Goal: Task Accomplishment & Management: Manage account settings

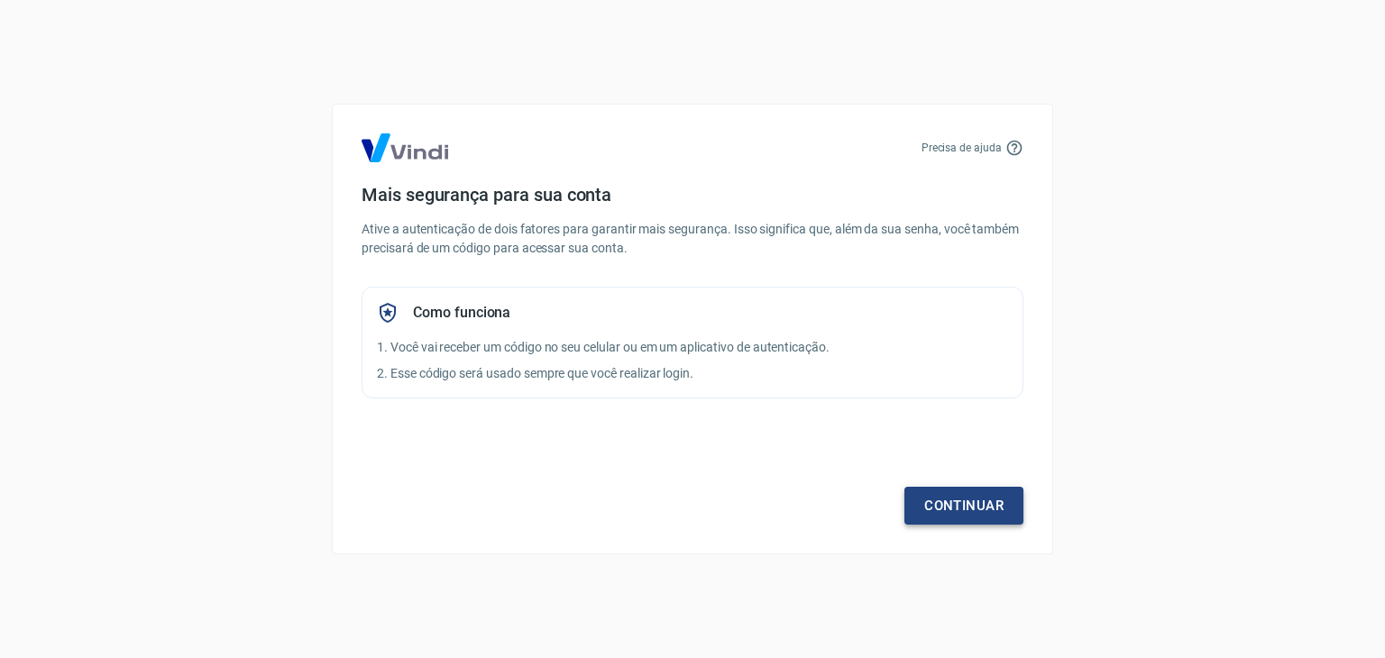
click at [984, 506] on link "Continuar" at bounding box center [963, 506] width 119 height 38
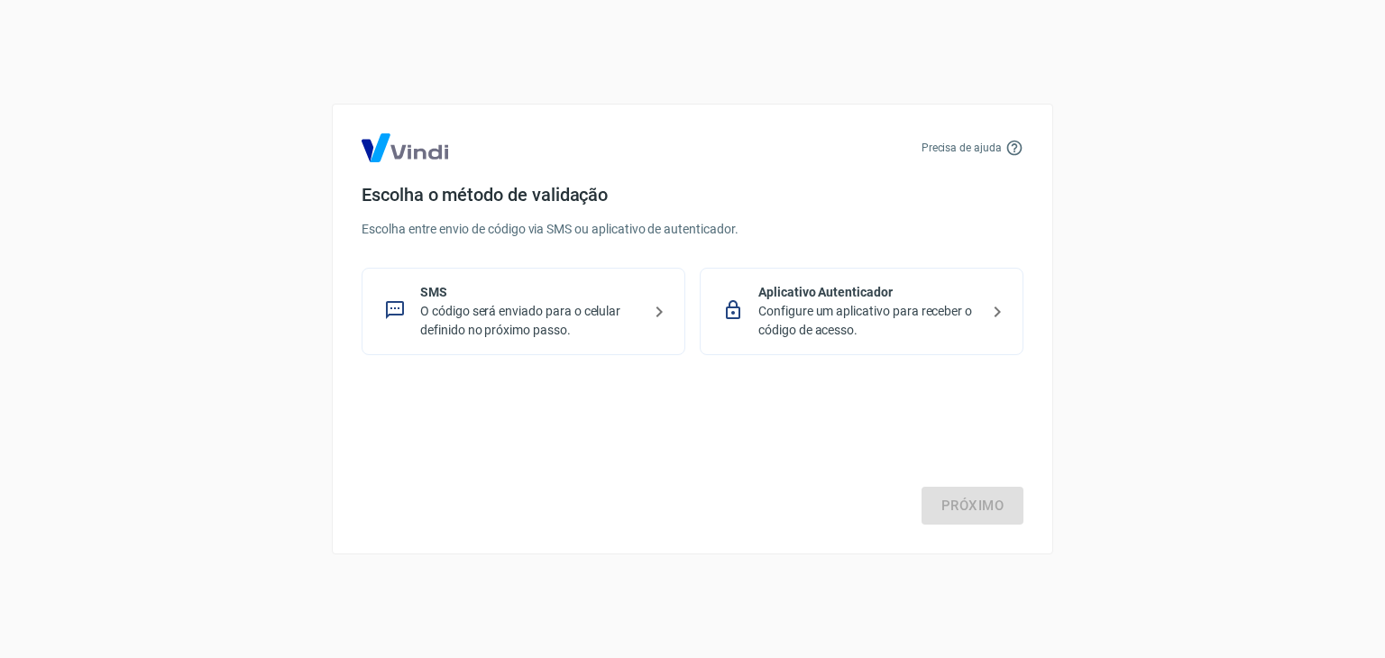
click at [549, 313] on p "O código será enviado para o celular definido no próximo passo." at bounding box center [530, 321] width 221 height 38
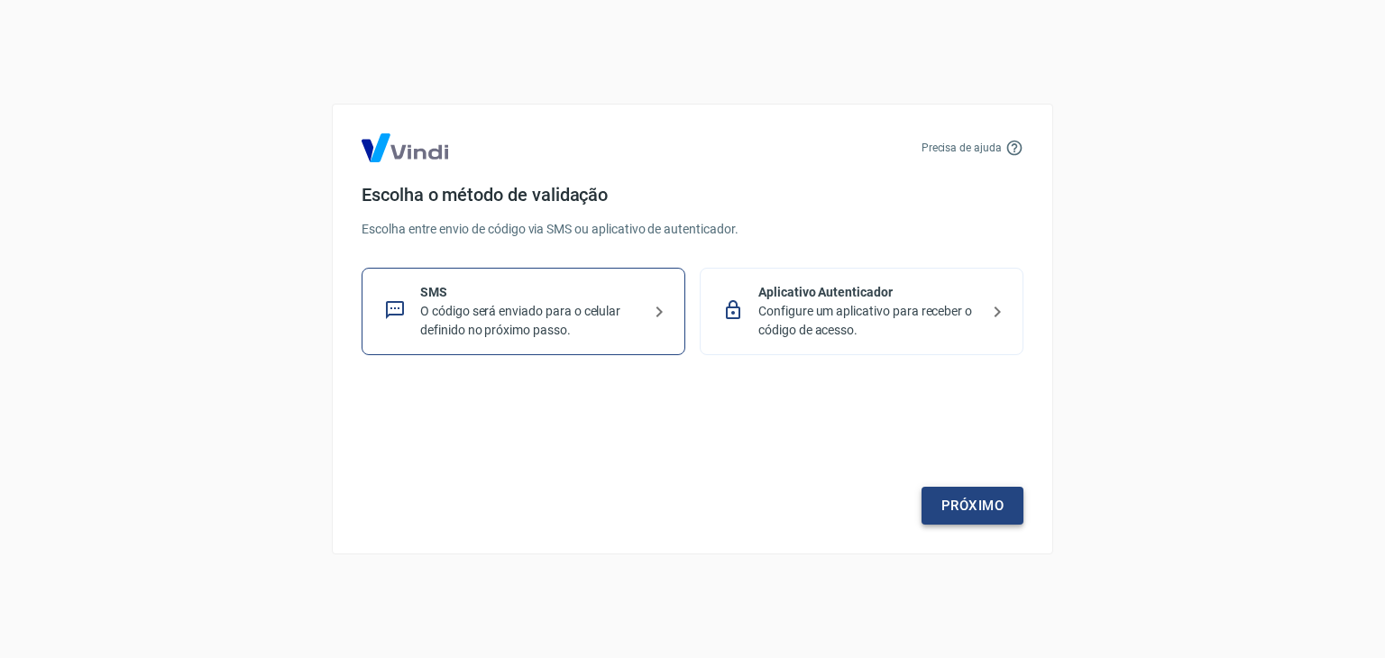
click at [966, 503] on link "Próximo" at bounding box center [972, 506] width 102 height 38
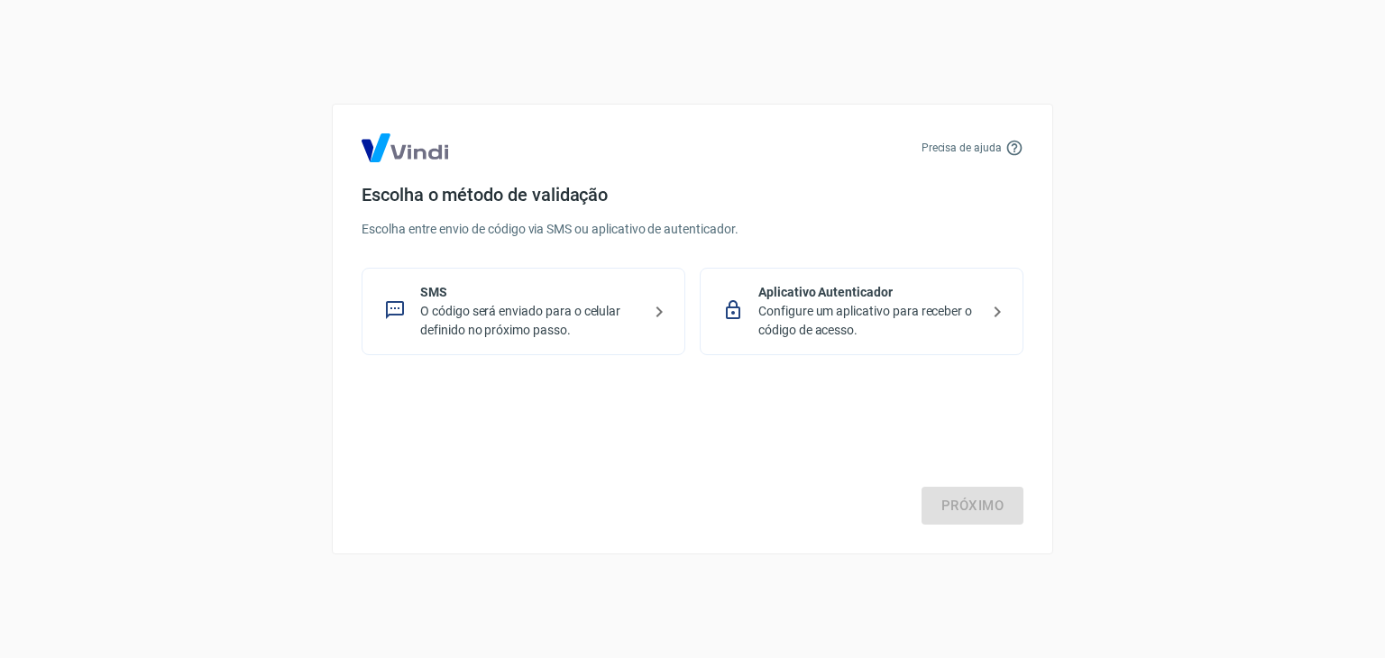
click at [887, 321] on p "Configure um aplicativo para receber o código de acesso." at bounding box center [868, 321] width 221 height 38
click at [980, 504] on link "Próximo" at bounding box center [972, 506] width 102 height 38
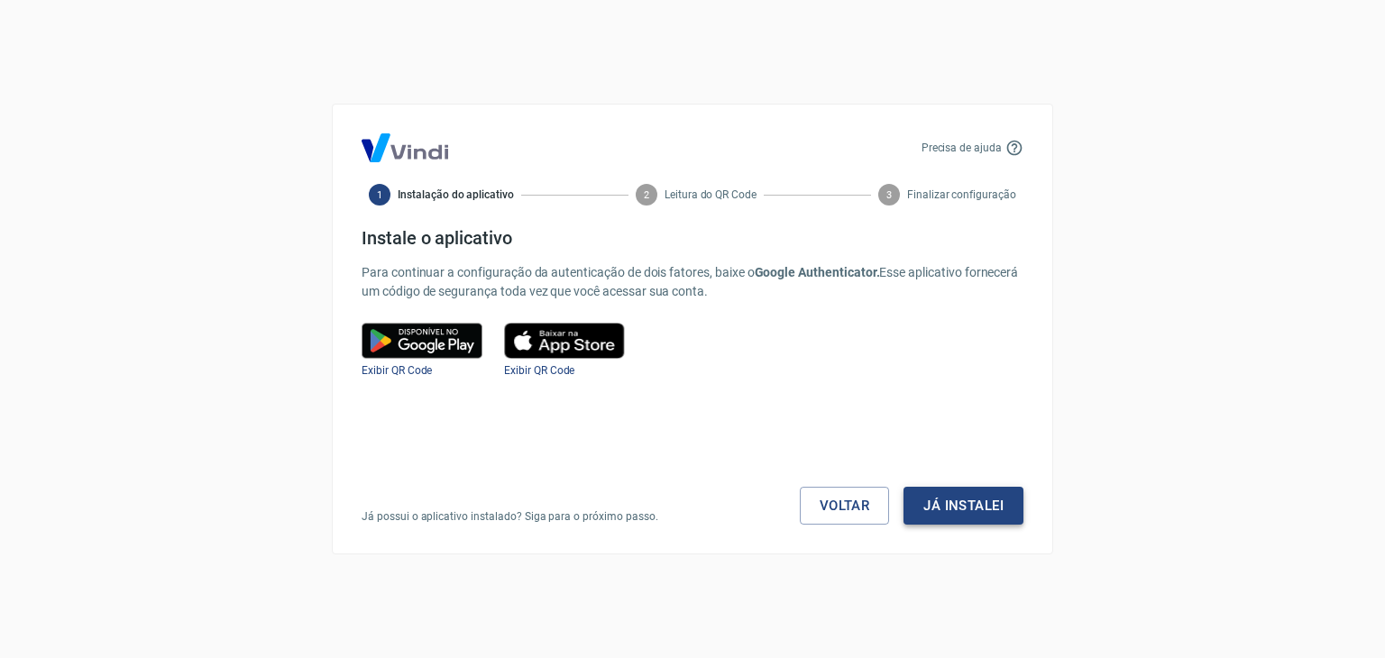
click at [989, 504] on button "Já instalei" at bounding box center [963, 506] width 120 height 38
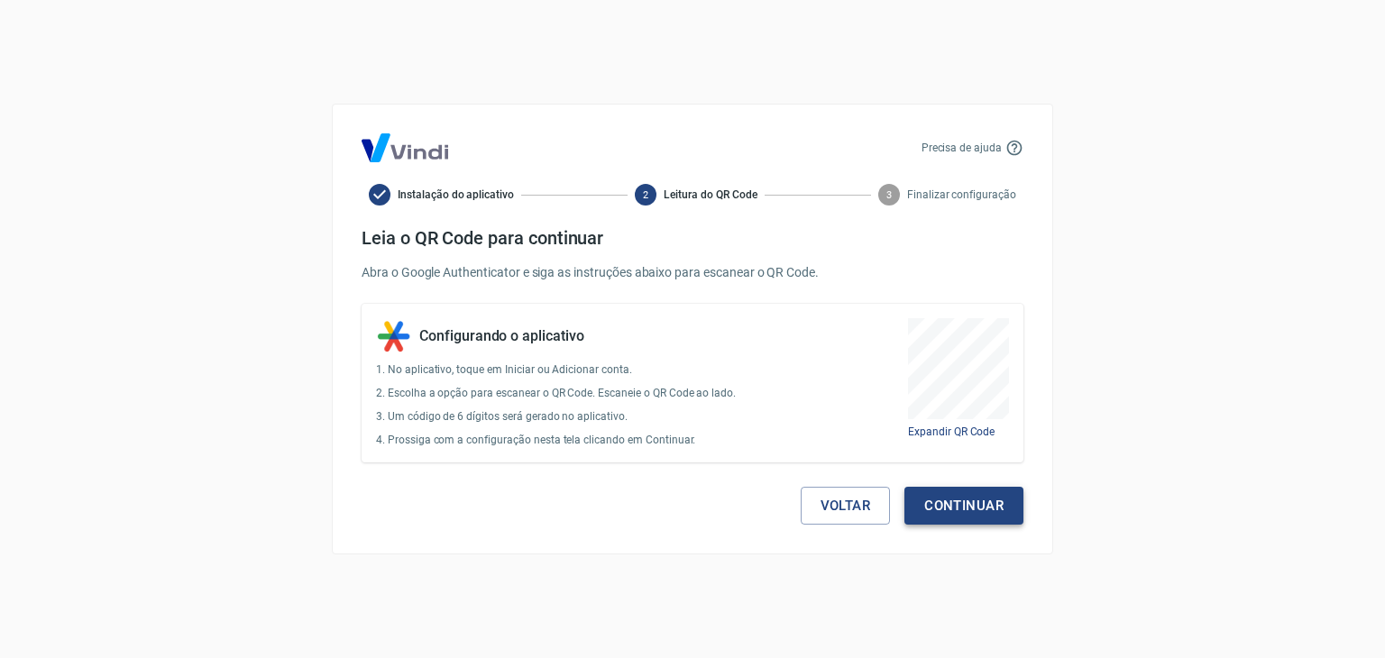
click at [981, 513] on button "Continuar" at bounding box center [963, 506] width 119 height 38
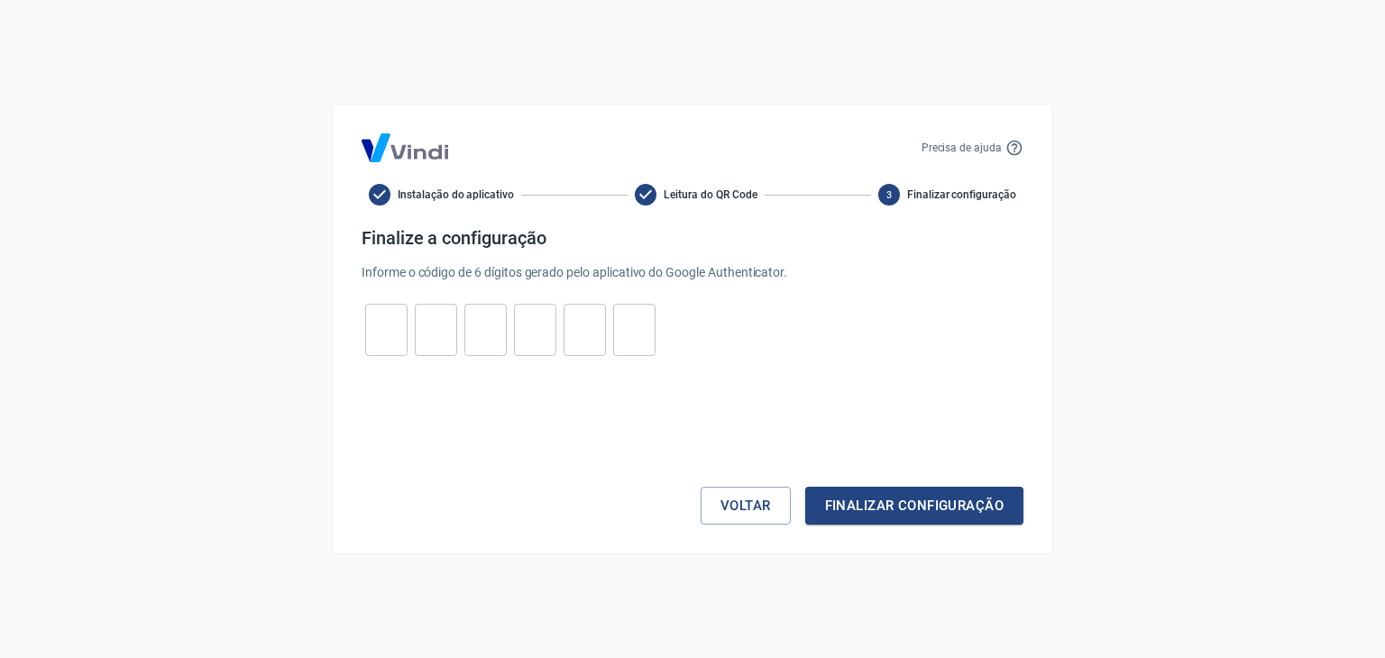
click at [387, 339] on input "tel" at bounding box center [386, 330] width 42 height 39
type input "4"
type input "9"
type input "6"
type input "9"
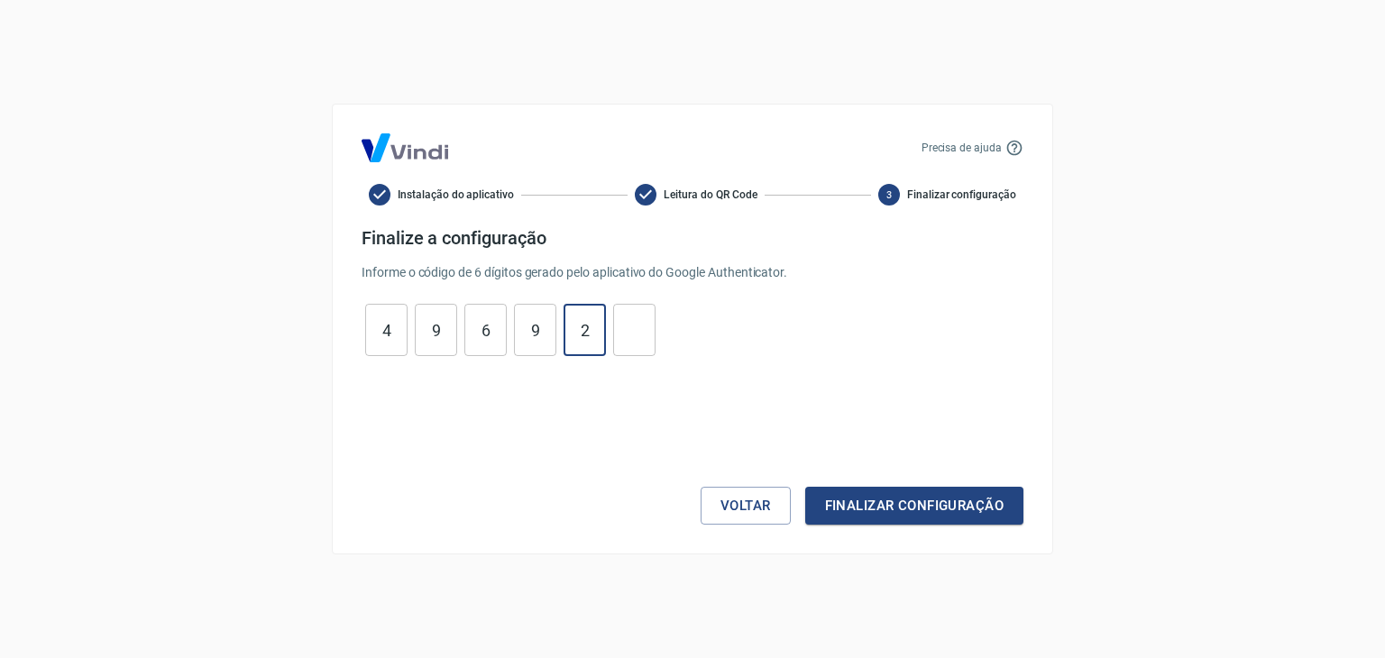
type input "2"
click at [989, 511] on button "Finalizar configuração" at bounding box center [914, 506] width 218 height 38
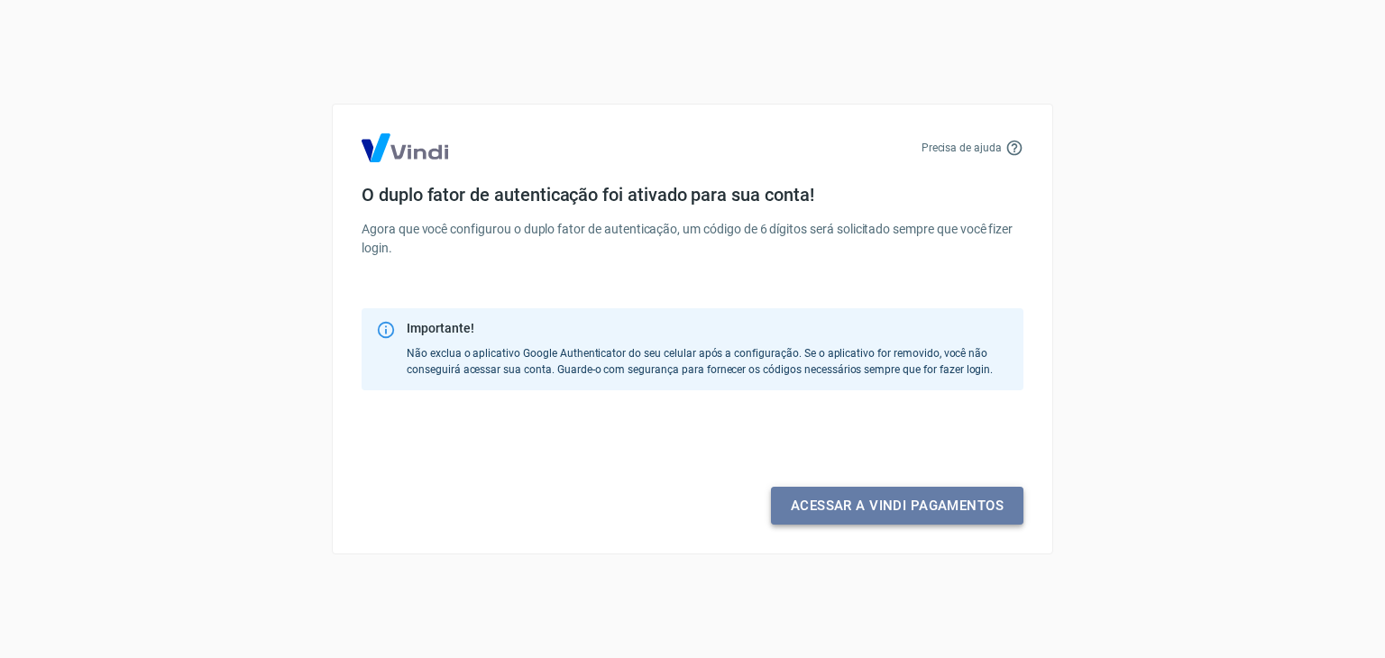
click at [927, 509] on link "Acessar a Vindi pagamentos" at bounding box center [897, 506] width 252 height 38
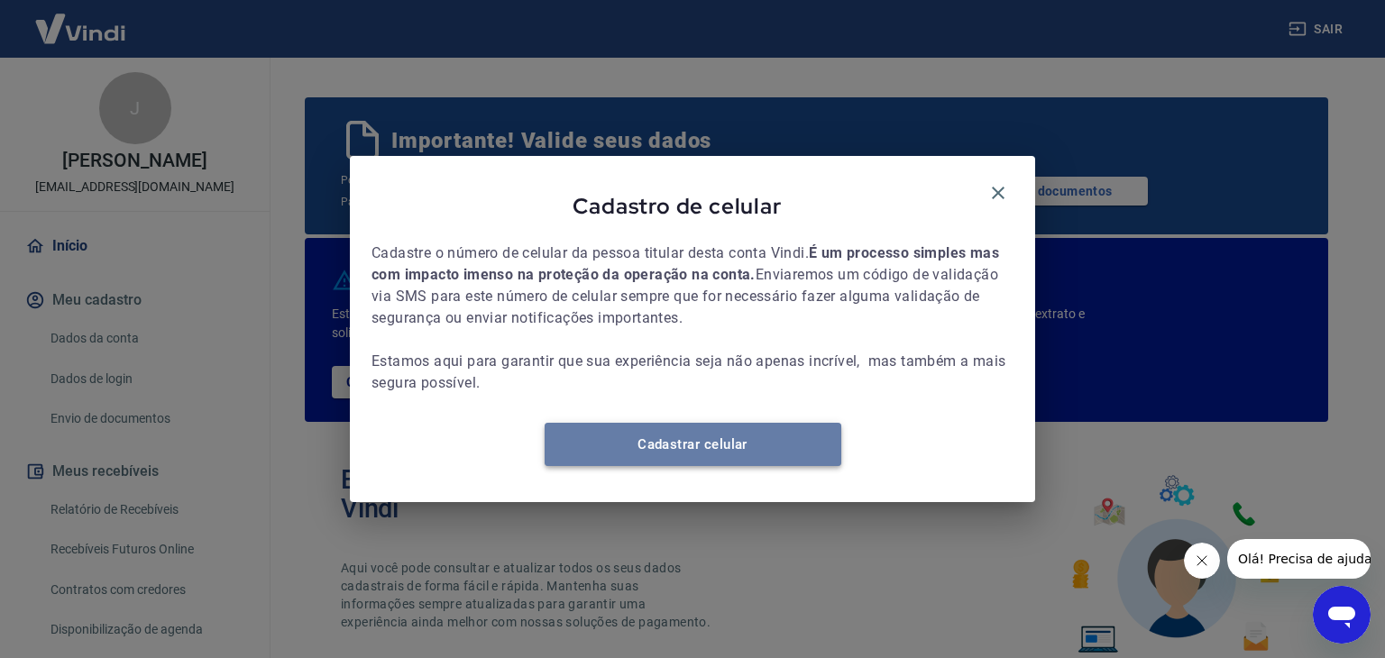
click at [765, 456] on link "Cadastrar celular" at bounding box center [693, 444] width 297 height 43
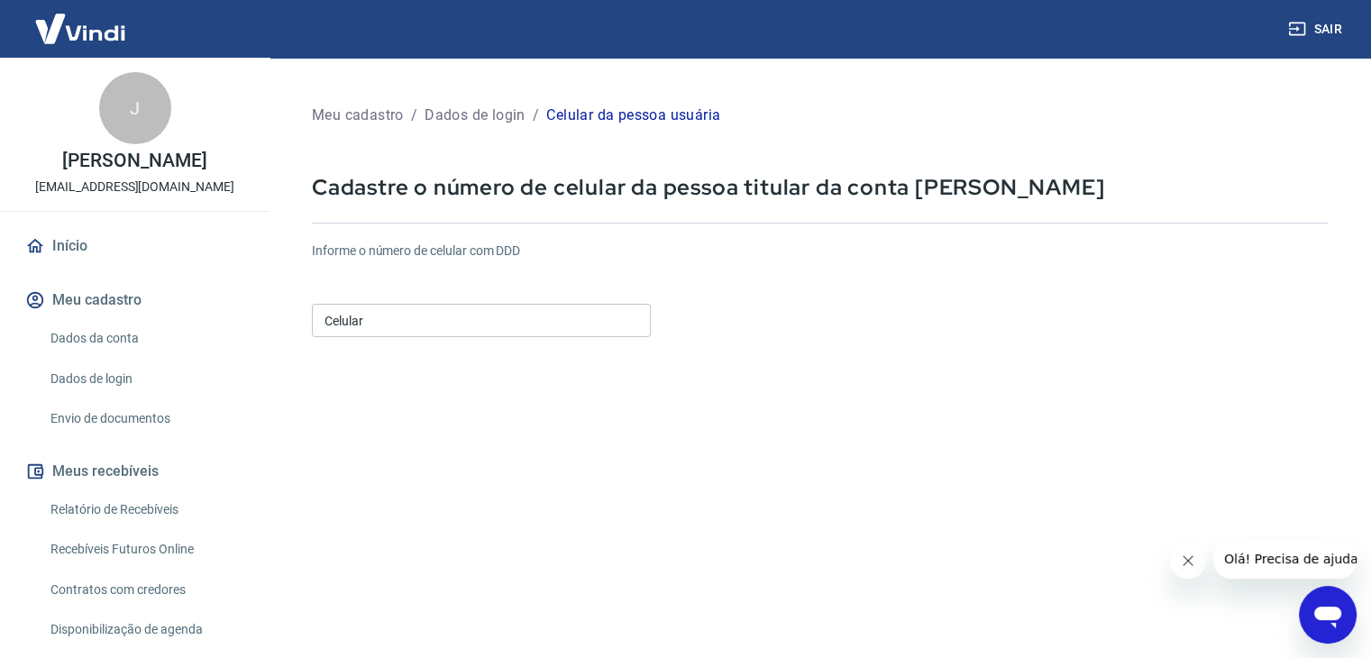
click at [361, 325] on input "Celular" at bounding box center [481, 320] width 339 height 33
paste input "(47) 9105-4559"
click at [350, 322] on input "(47) 9105-4559" at bounding box center [481, 320] width 339 height 33
drag, startPoint x: 351, startPoint y: 318, endPoint x: 365, endPoint y: 323, distance: 15.1
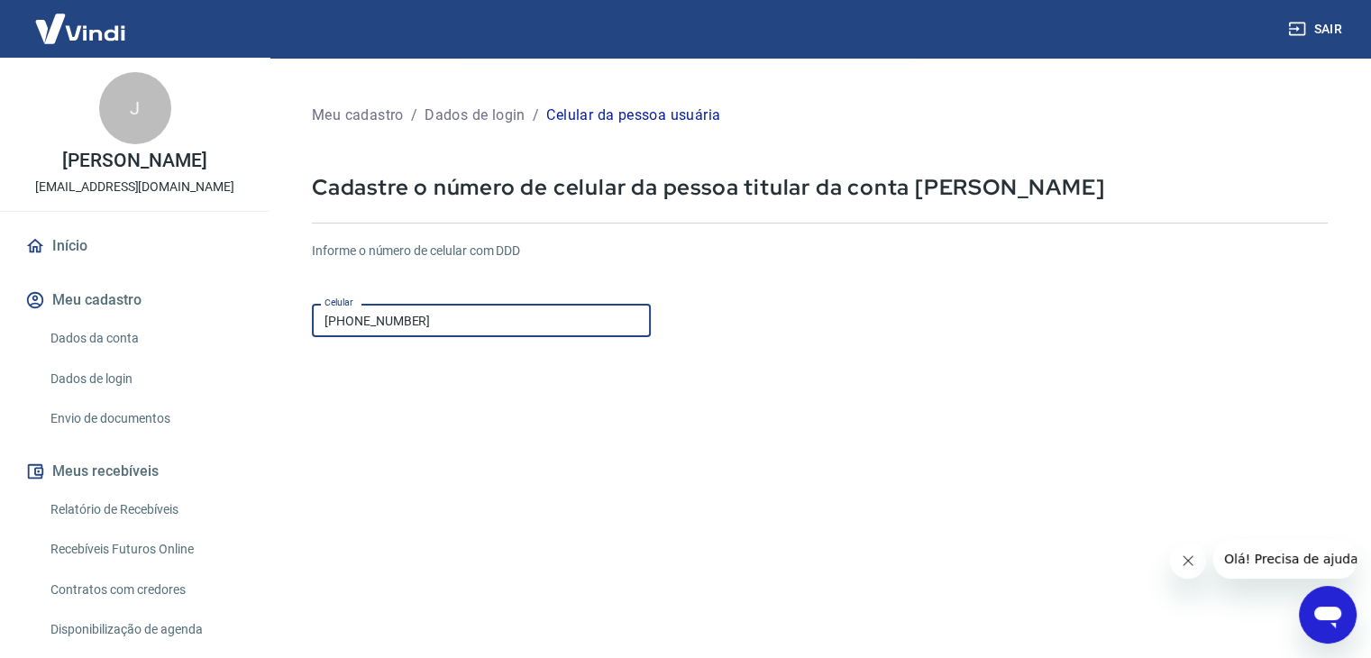
click at [353, 318] on input "(47) 9105-4559" at bounding box center [481, 320] width 339 height 33
click at [412, 320] on input "(47) 9105-4559" at bounding box center [481, 320] width 339 height 33
click at [353, 318] on input "(47) 9105-4559" at bounding box center [481, 320] width 339 height 33
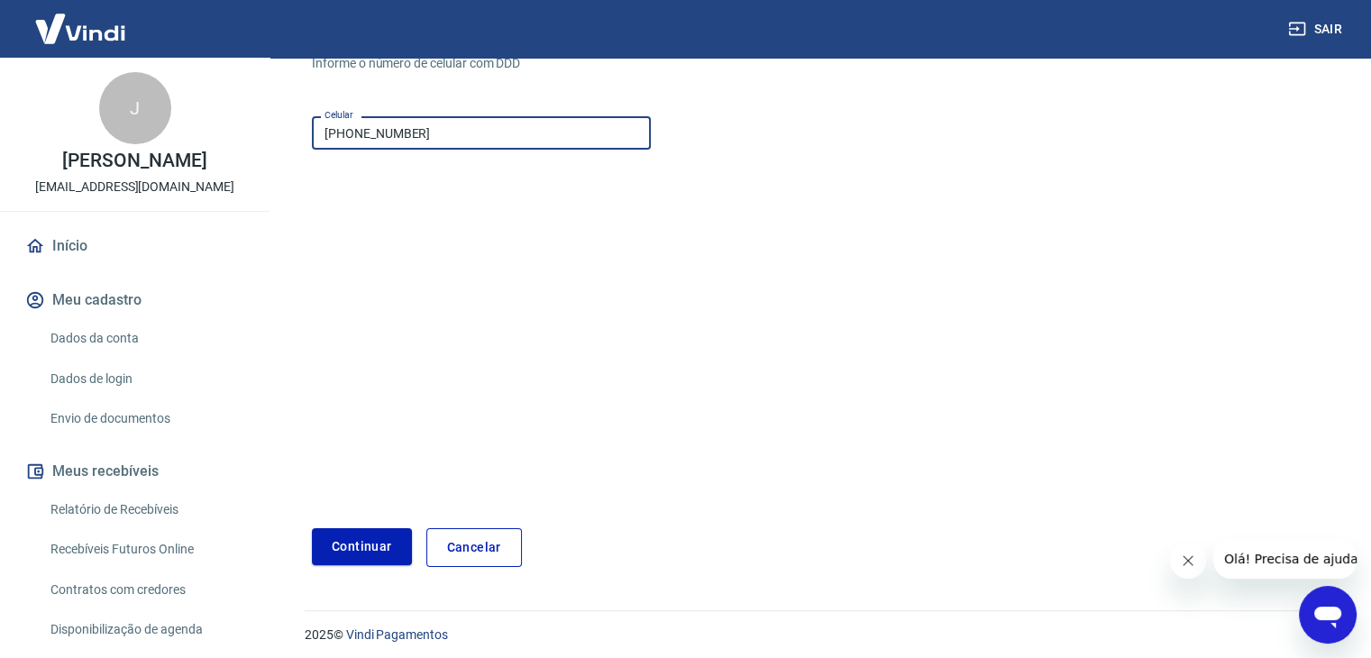
scroll to position [195, 0]
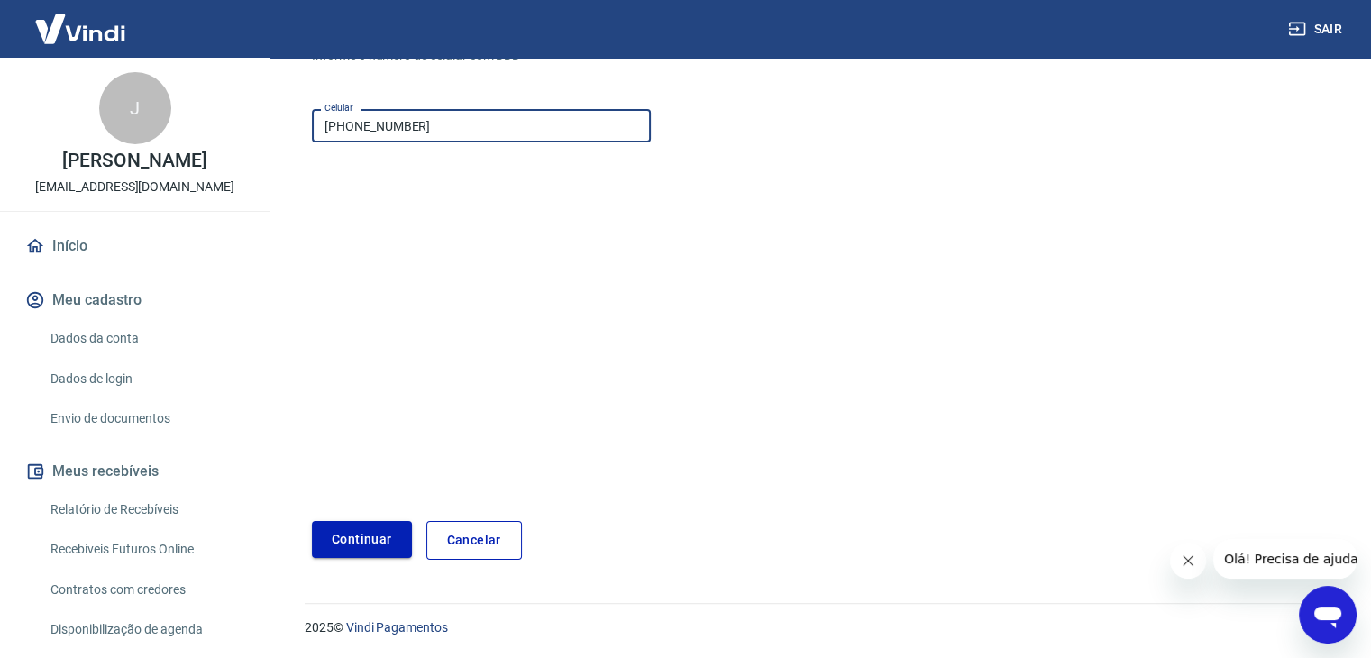
type input "(47) 99105-4559"
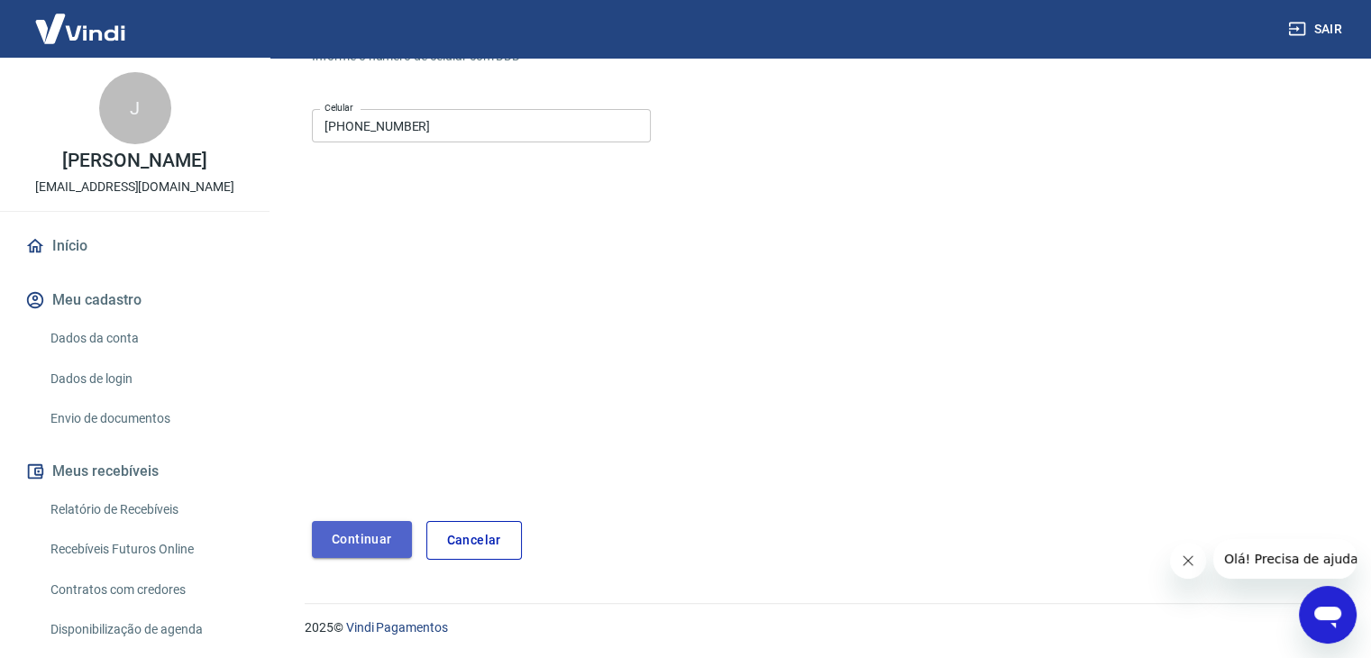
click at [372, 543] on button "Continuar" at bounding box center [362, 539] width 100 height 37
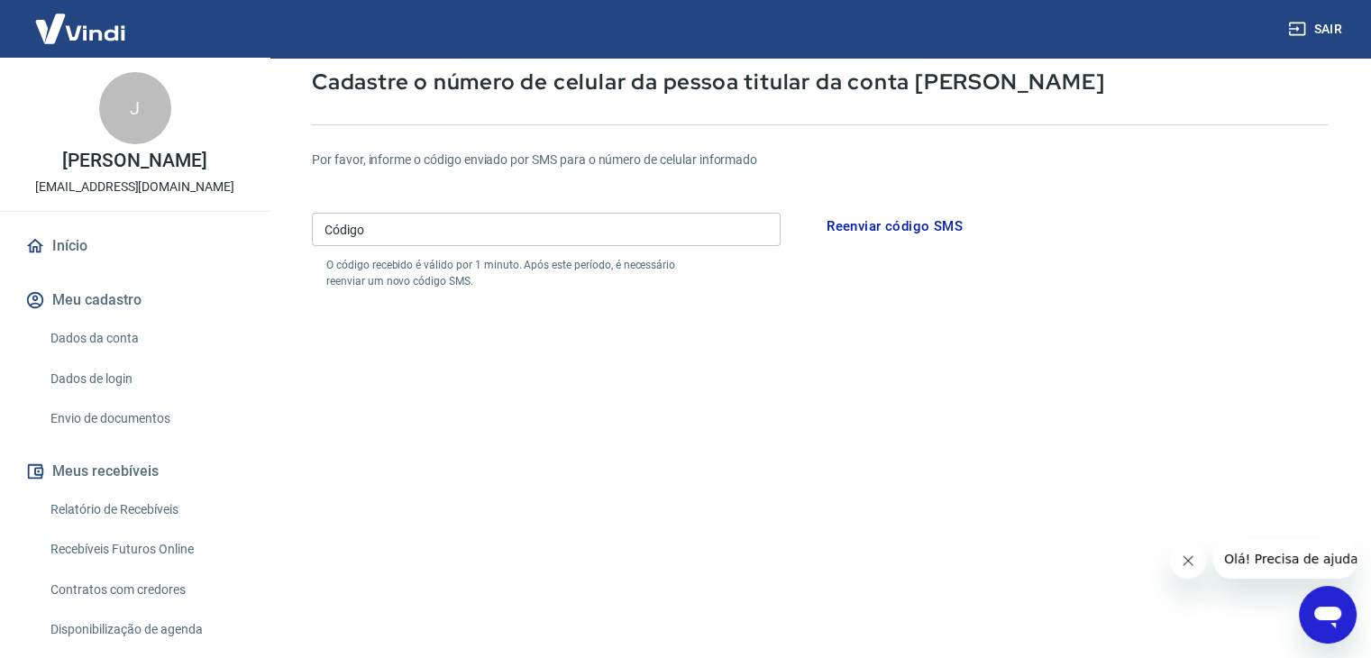
scroll to position [105, 0]
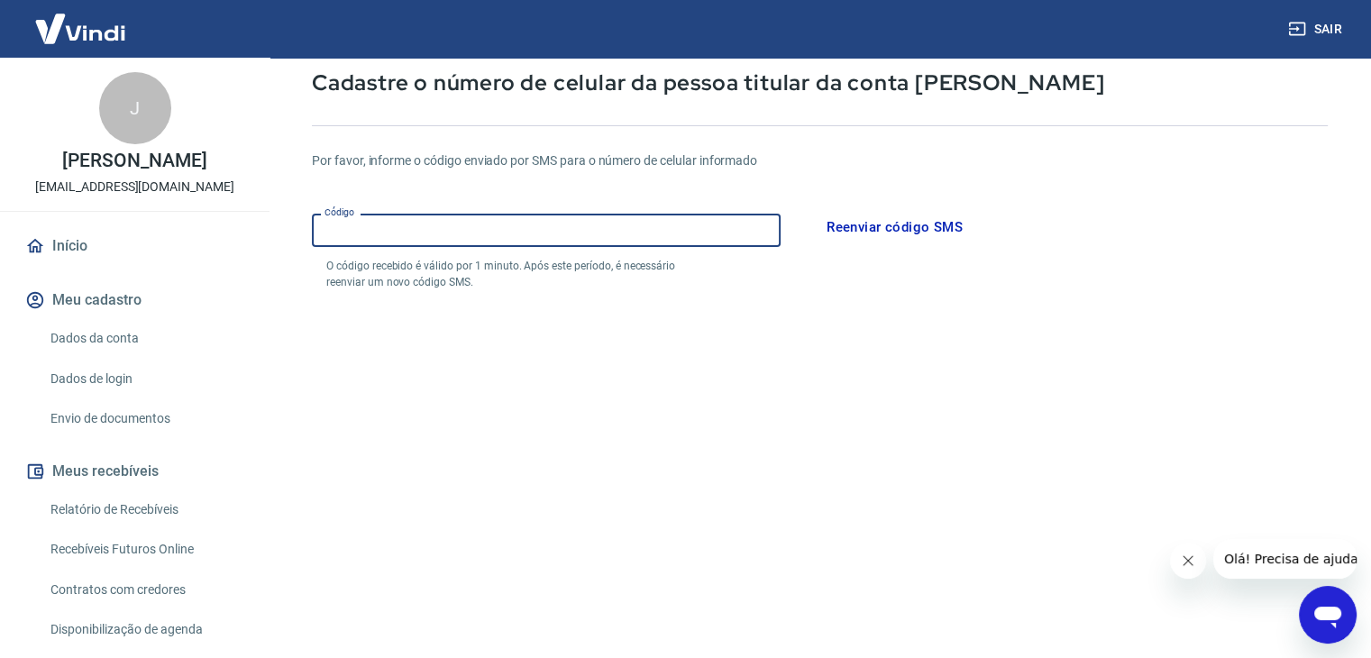
click at [405, 235] on input "Código" at bounding box center [546, 230] width 469 height 33
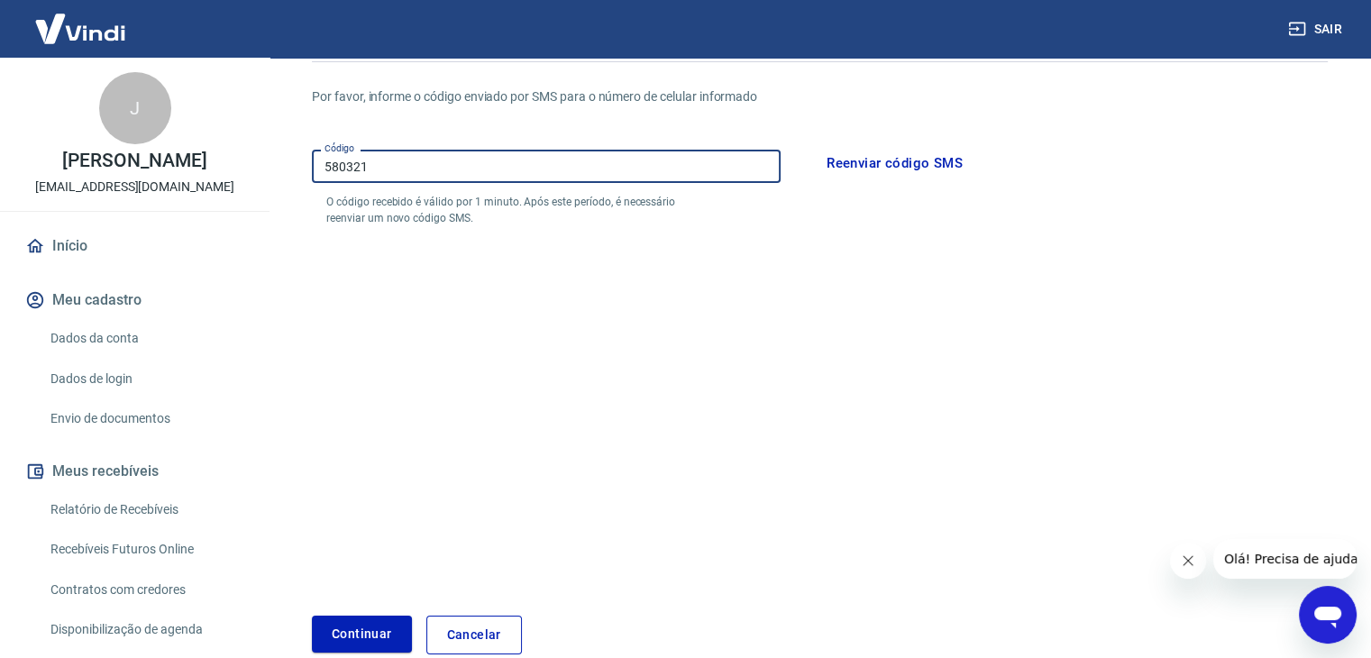
scroll to position [263, 0]
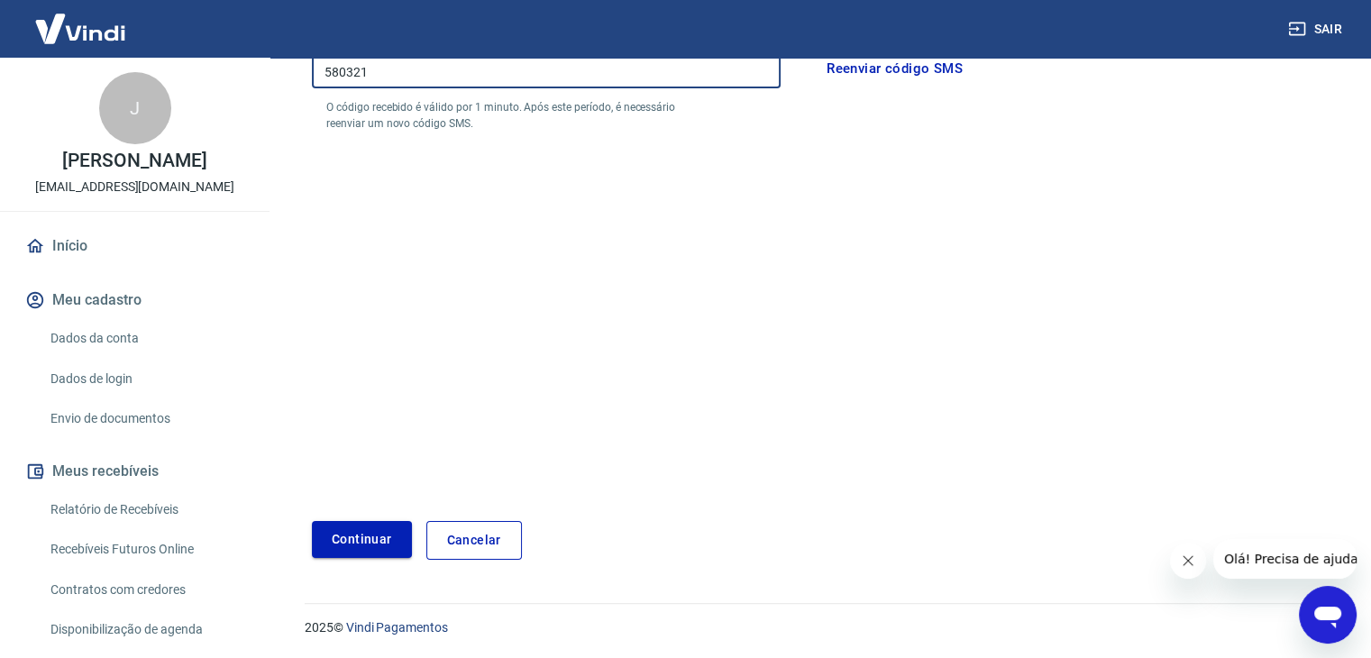
type input "580321"
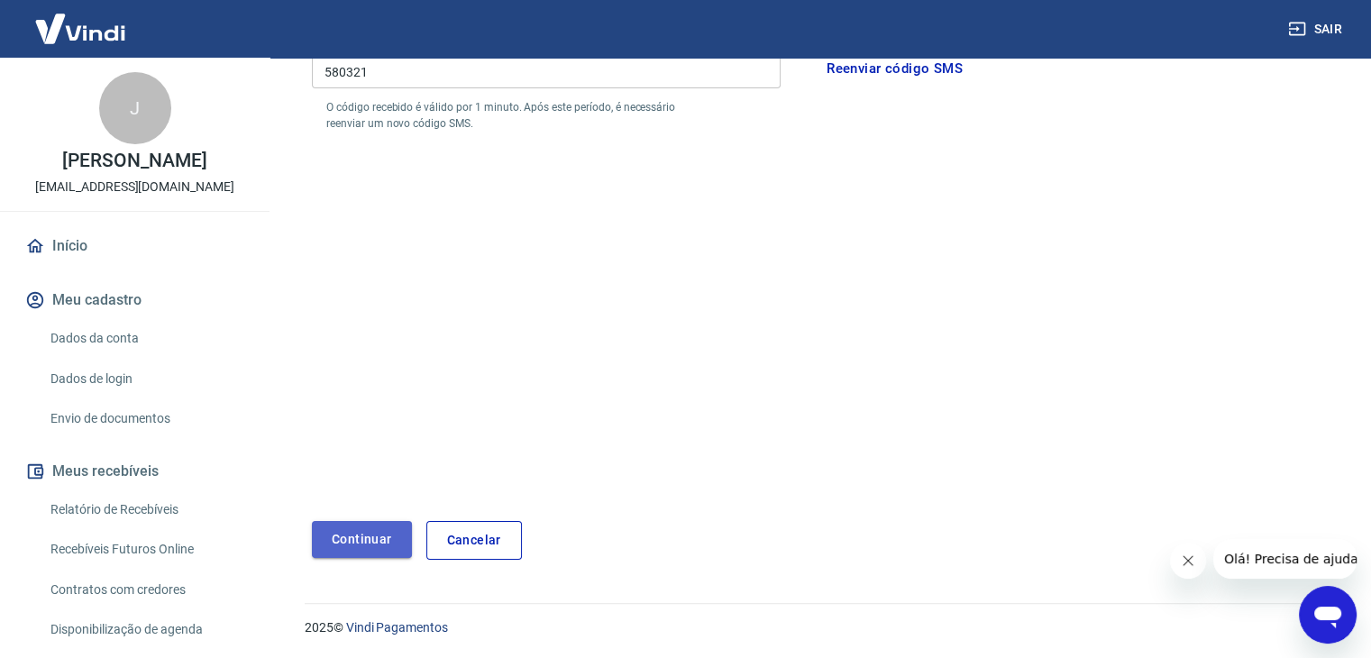
click at [384, 536] on button "Continuar" at bounding box center [362, 539] width 100 height 37
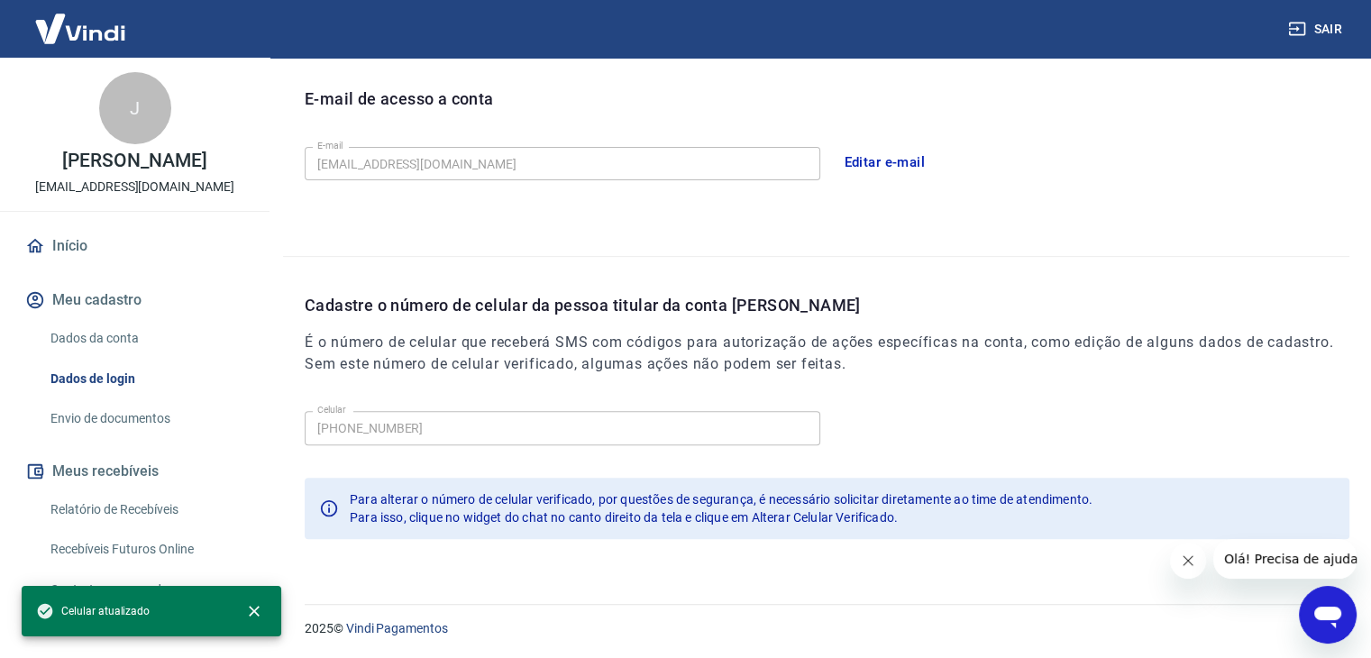
scroll to position [496, 0]
click at [79, 243] on link "Início" at bounding box center [135, 246] width 226 height 40
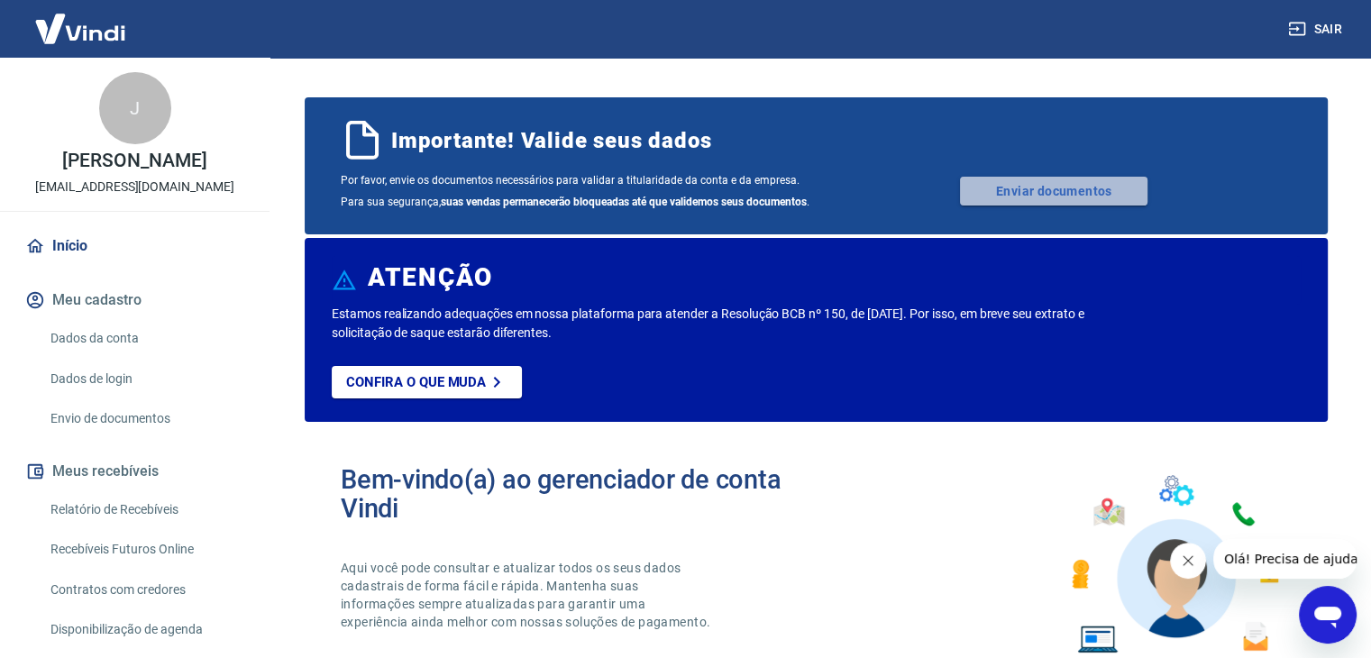
click at [1060, 193] on link "Enviar documentos" at bounding box center [1054, 191] width 188 height 29
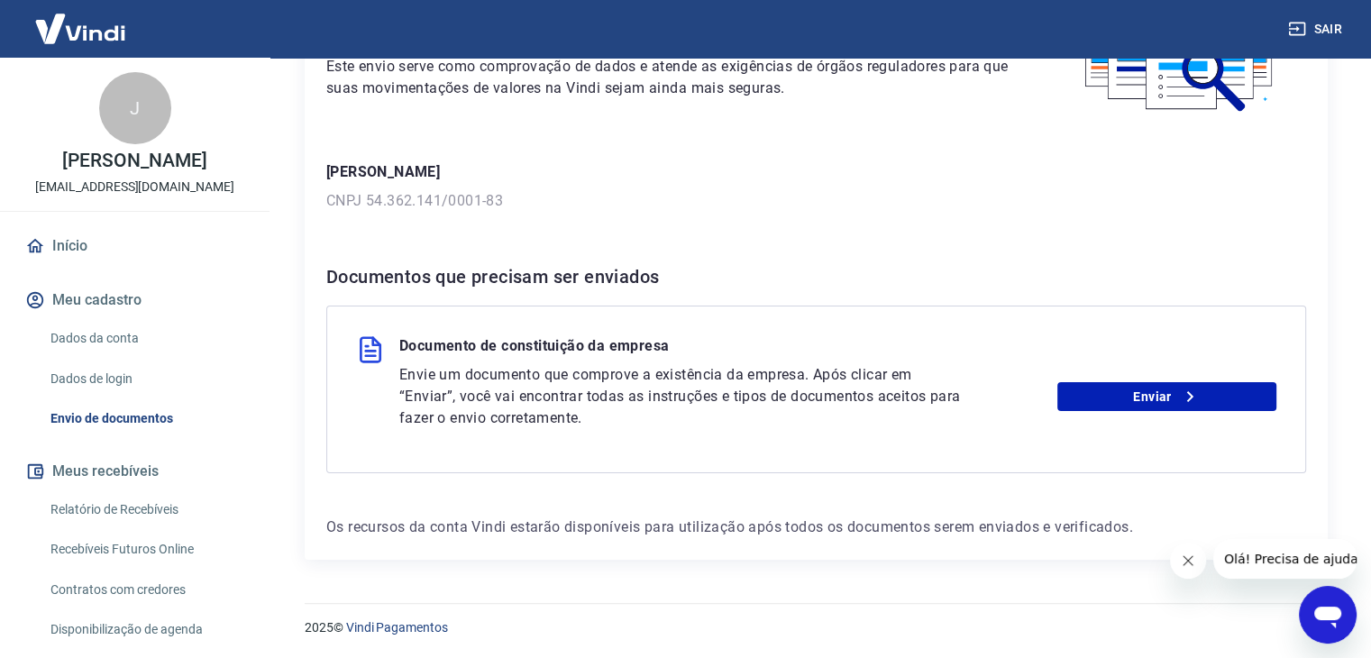
scroll to position [176, 0]
click at [1138, 389] on link "Enviar" at bounding box center [1166, 395] width 219 height 29
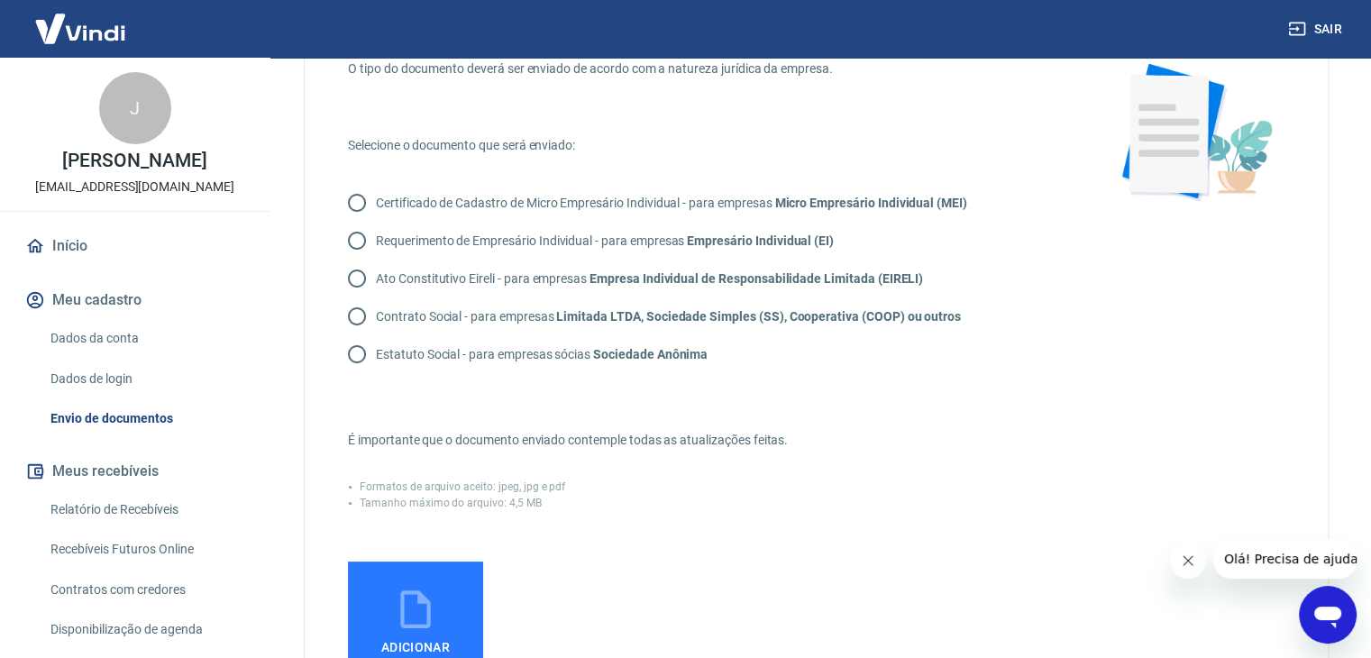
scroll to position [90, 0]
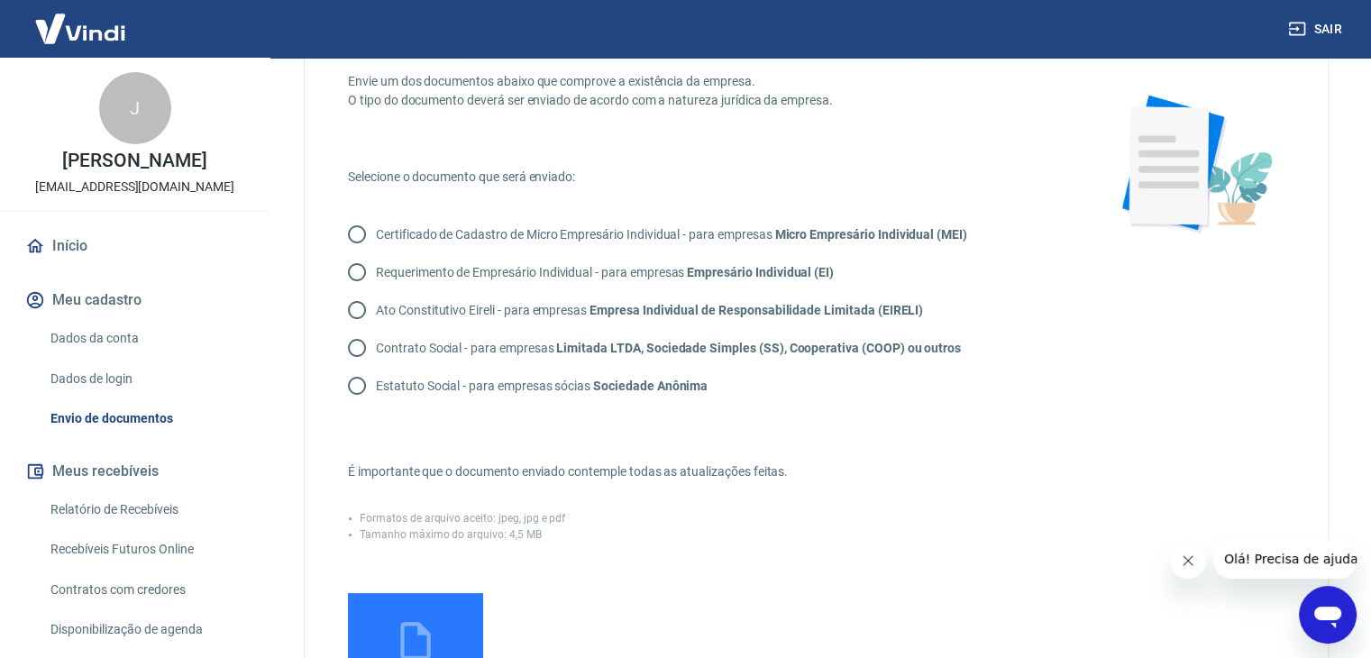
click at [347, 233] on input "Certificado de Cadastro de Micro Empresário Individual - para empresas Micro Em…" at bounding box center [357, 234] width 38 height 38
radio input "true"
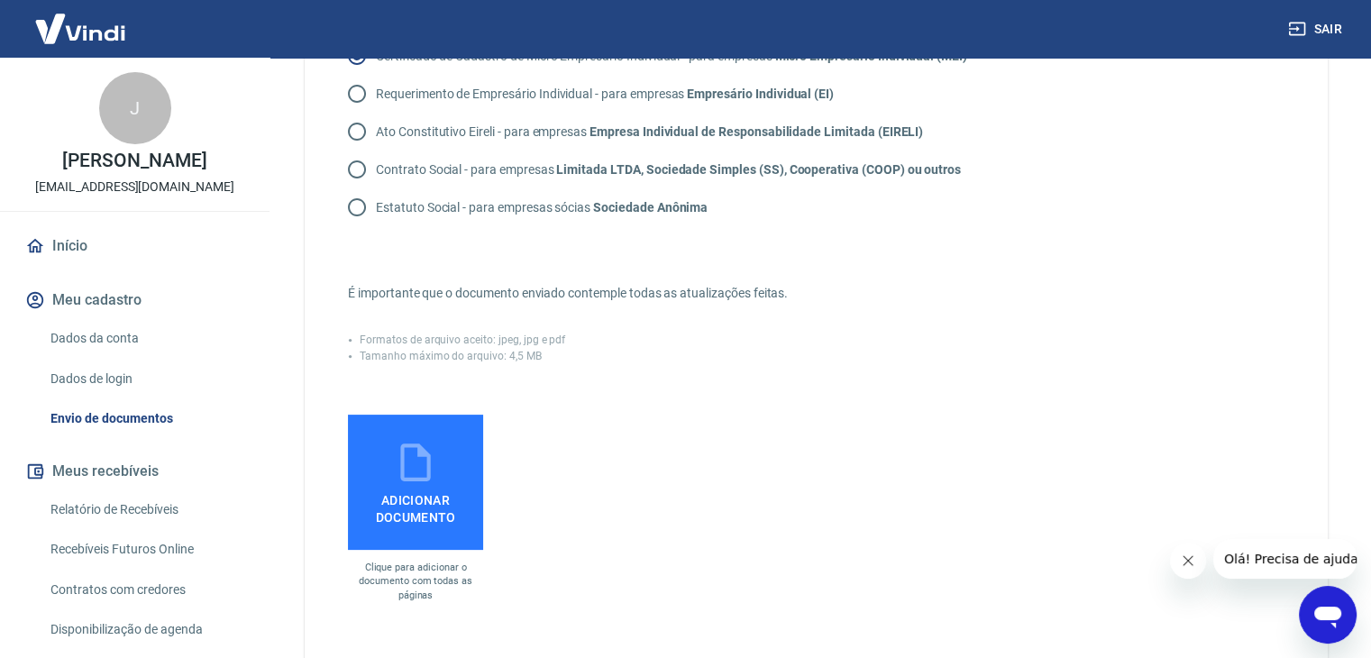
scroll to position [180, 0]
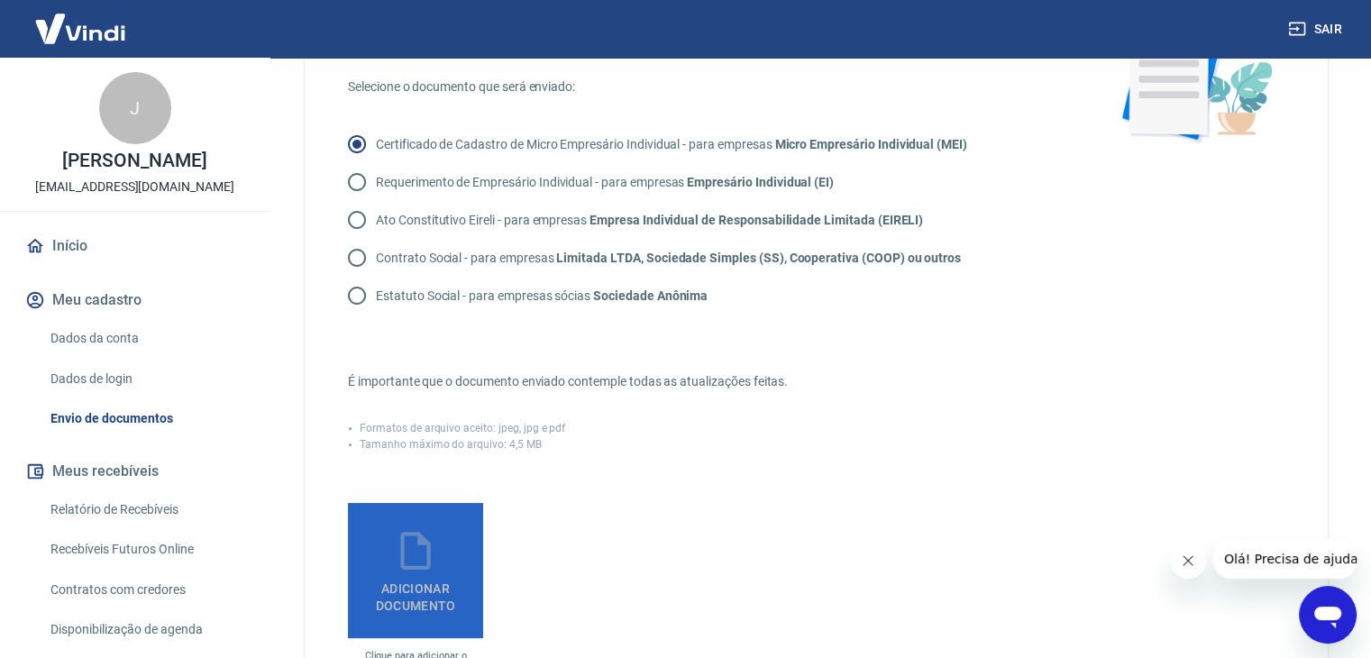
click at [389, 599] on span "Adicionar documento" at bounding box center [415, 593] width 121 height 41
click at [0, 0] on input "Adicionar documento" at bounding box center [0, 0] width 0 height 0
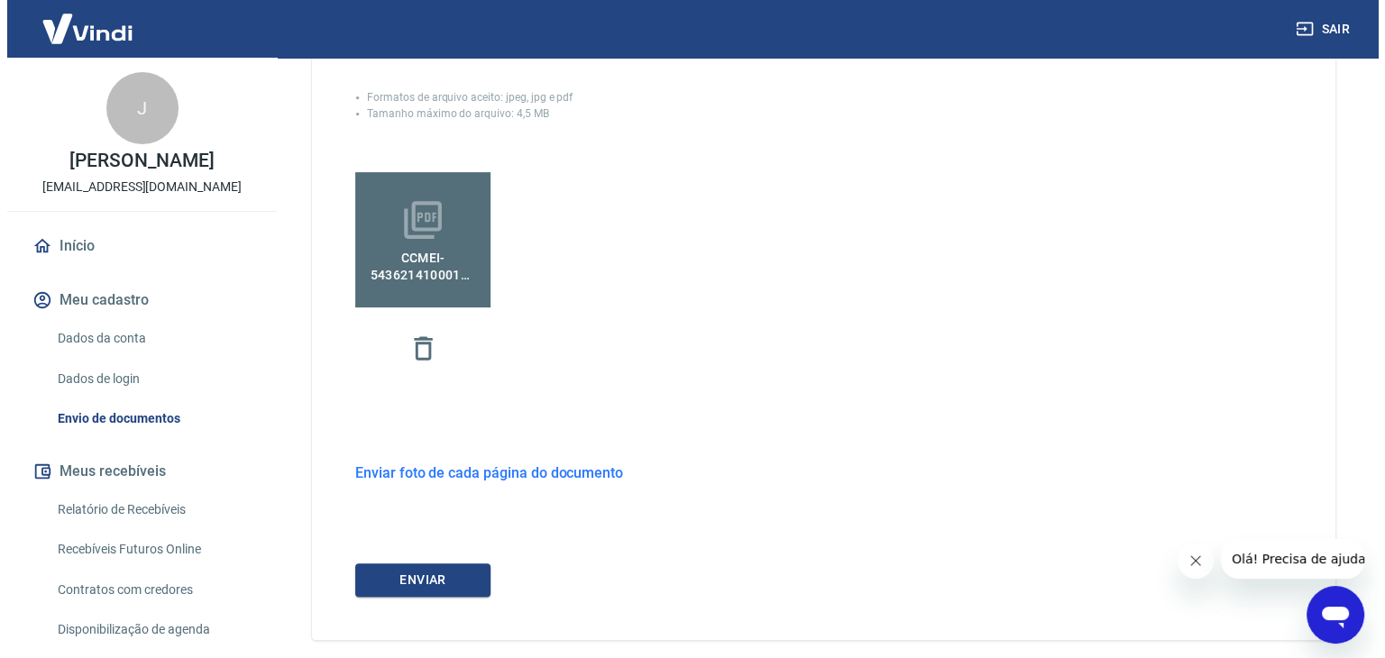
scroll to position [591, 0]
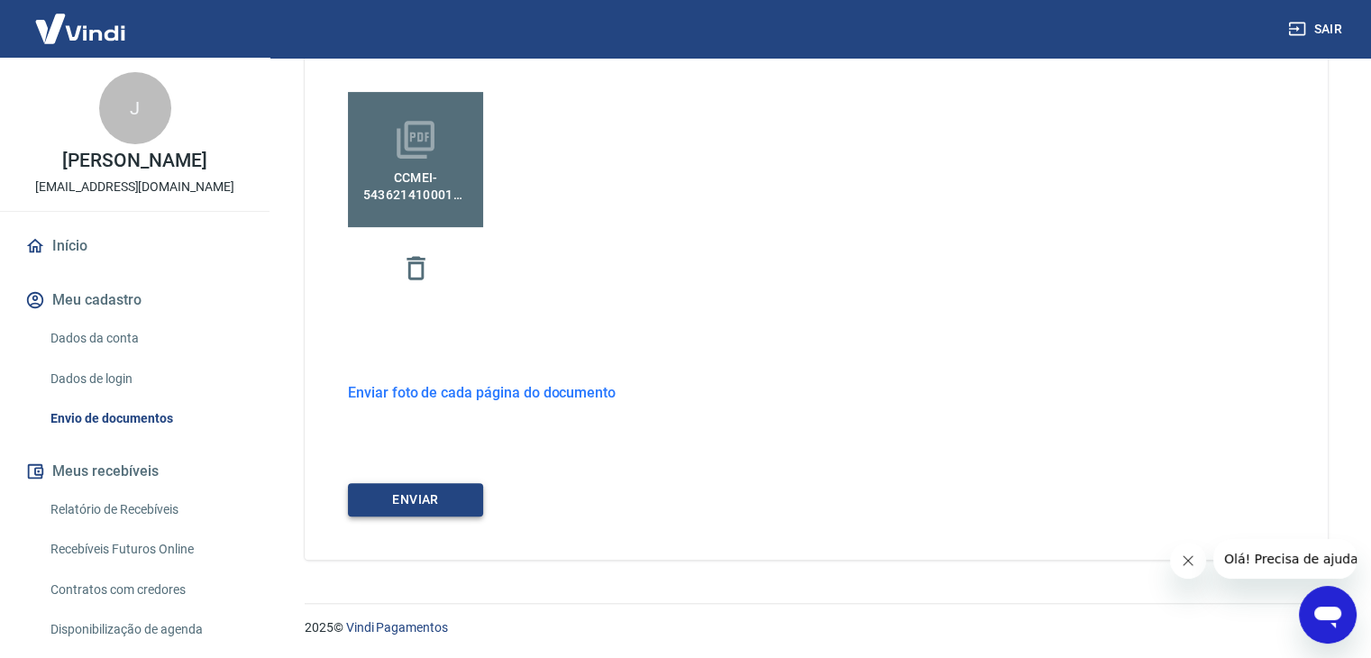
click at [426, 499] on button "ENVIAR" at bounding box center [415, 499] width 135 height 33
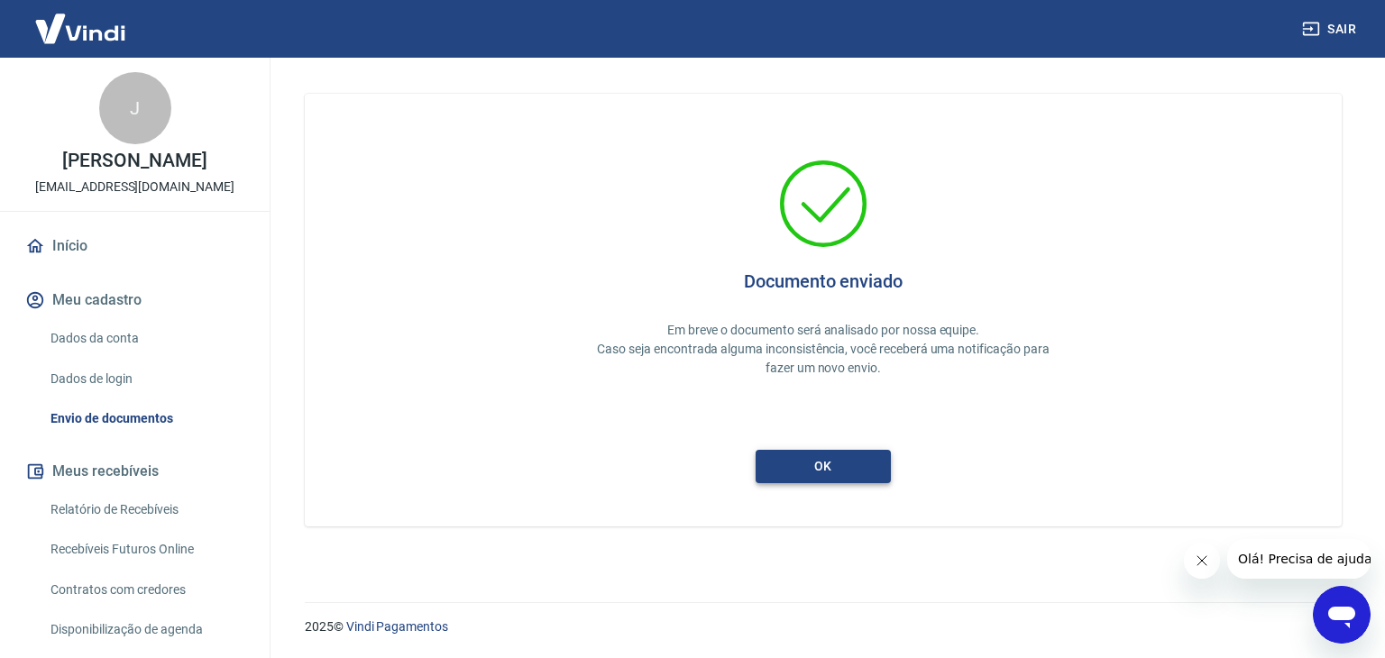
click at [842, 468] on button "ok" at bounding box center [822, 466] width 135 height 33
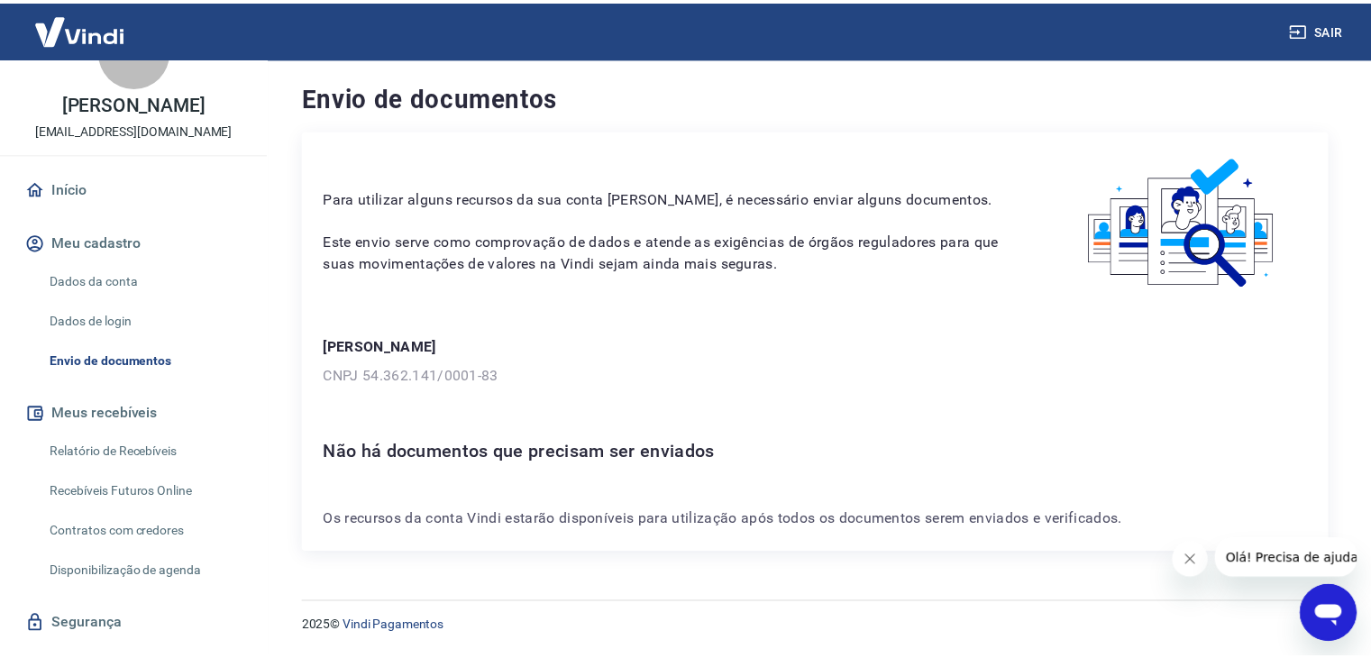
scroll to position [90, 0]
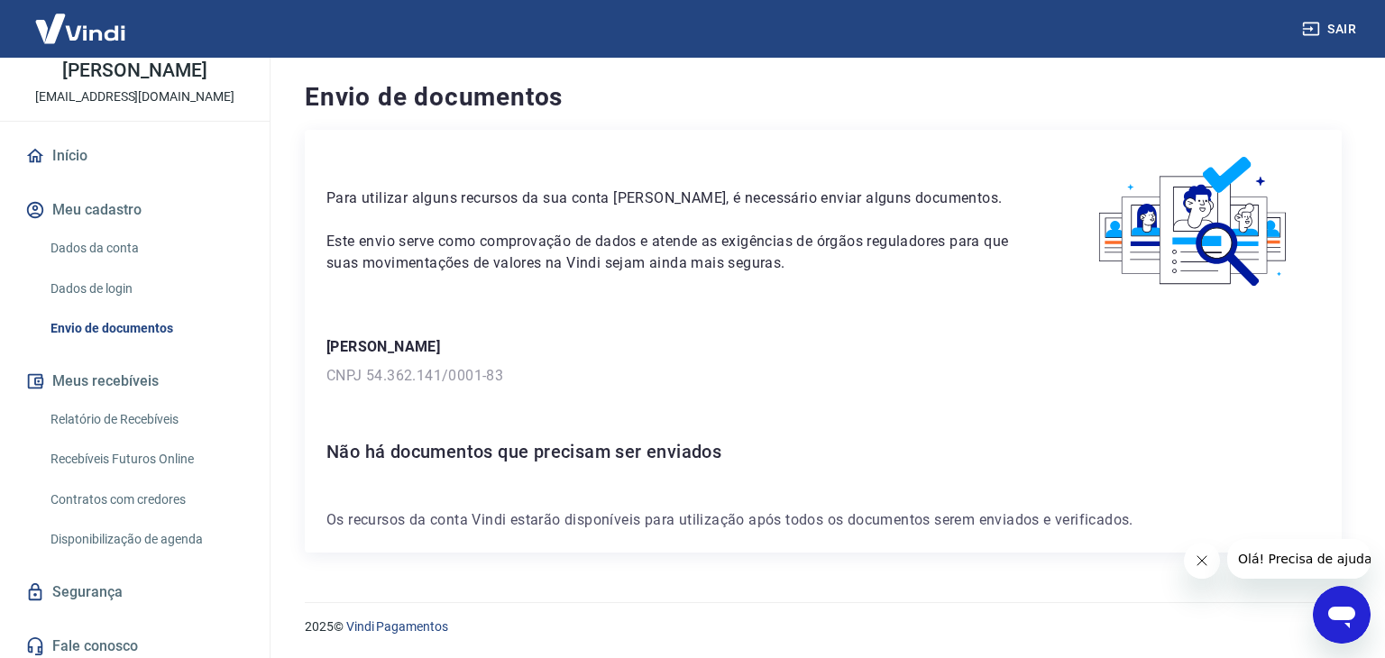
click at [154, 325] on link "Envio de documentos" at bounding box center [145, 328] width 205 height 37
click at [97, 200] on button "Meu cadastro" at bounding box center [135, 210] width 226 height 40
click at [107, 245] on link "Dados da conta" at bounding box center [145, 248] width 205 height 37
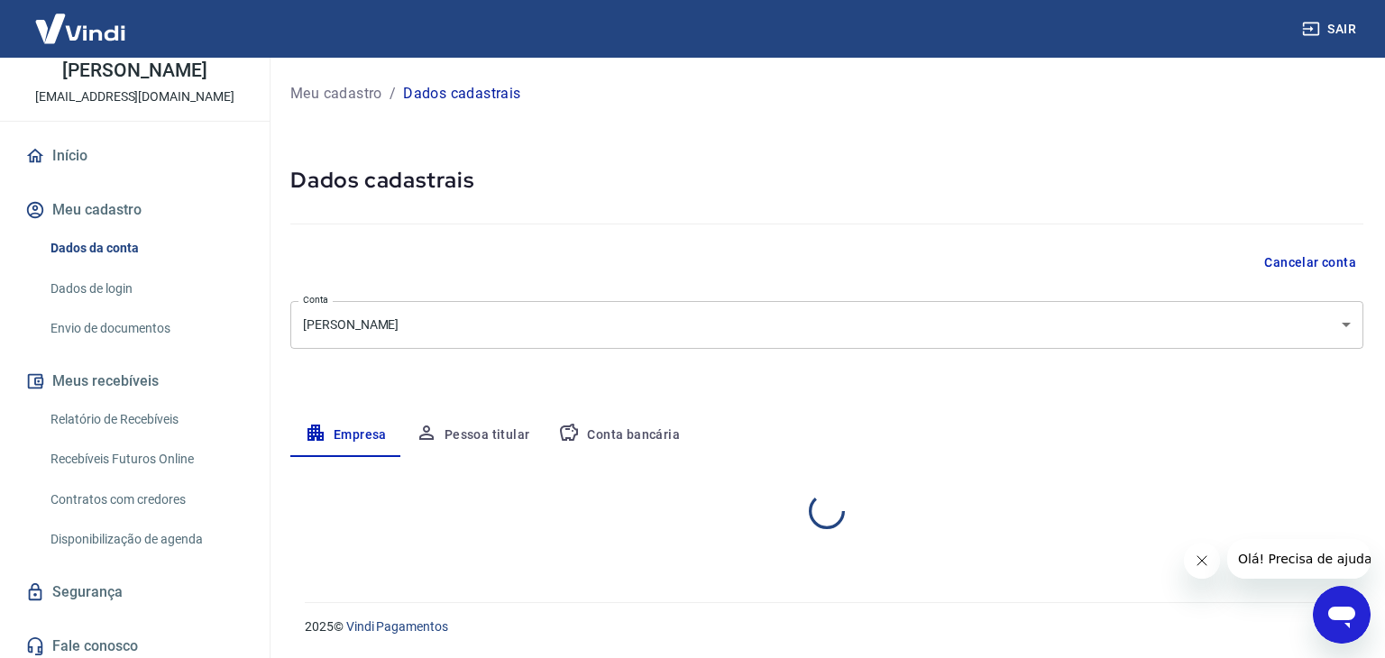
select select "SC"
select select "business"
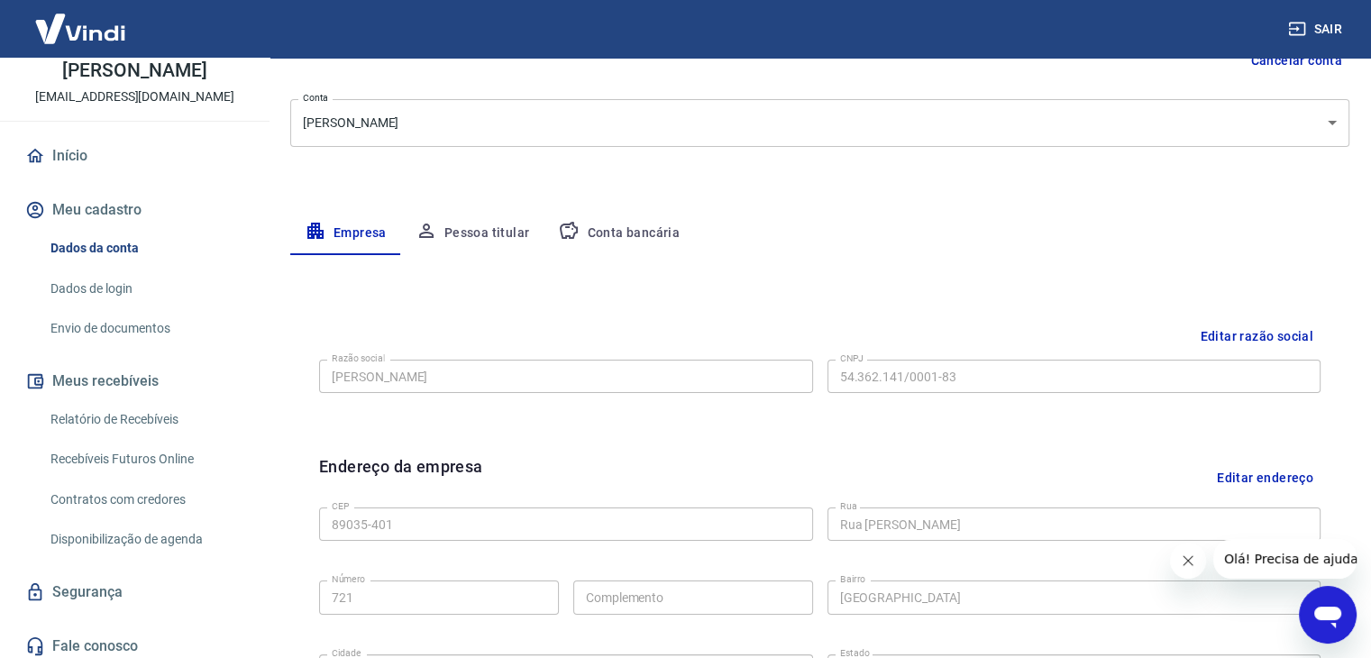
scroll to position [180, 0]
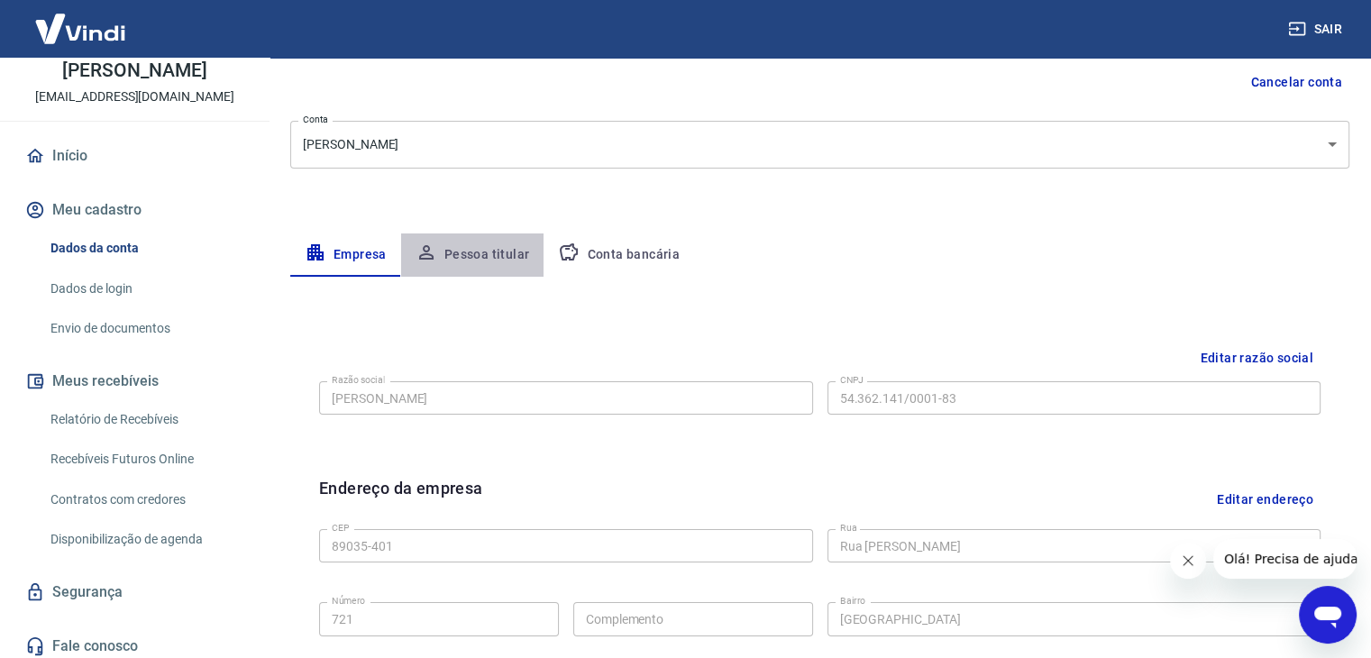
click at [470, 251] on button "Pessoa titular" at bounding box center [472, 254] width 143 height 43
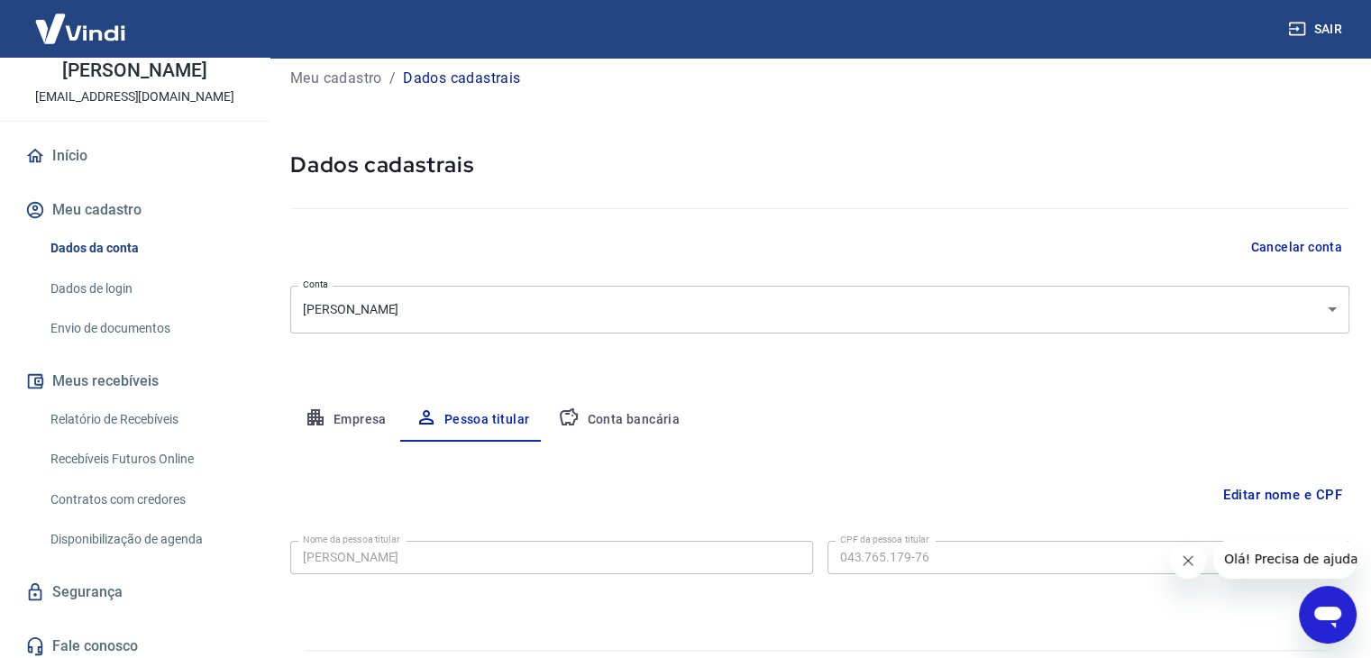
scroll to position [62, 0]
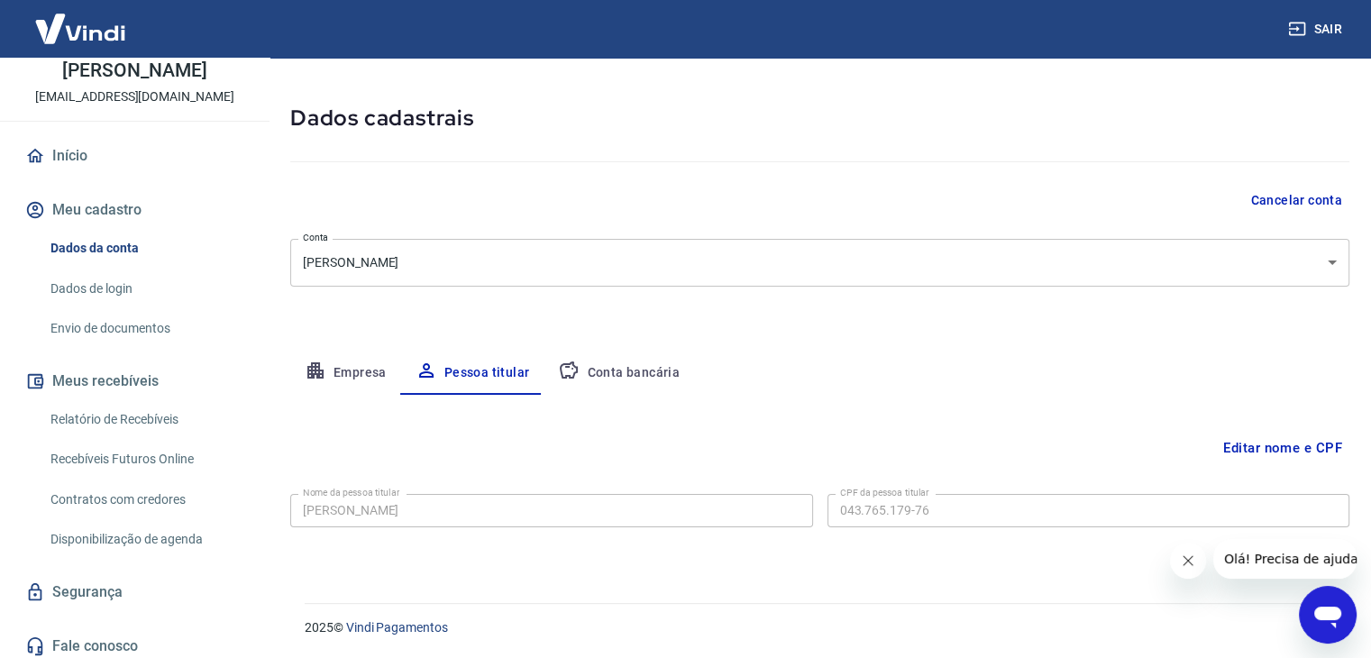
click at [656, 371] on button "Conta bancária" at bounding box center [619, 373] width 151 height 43
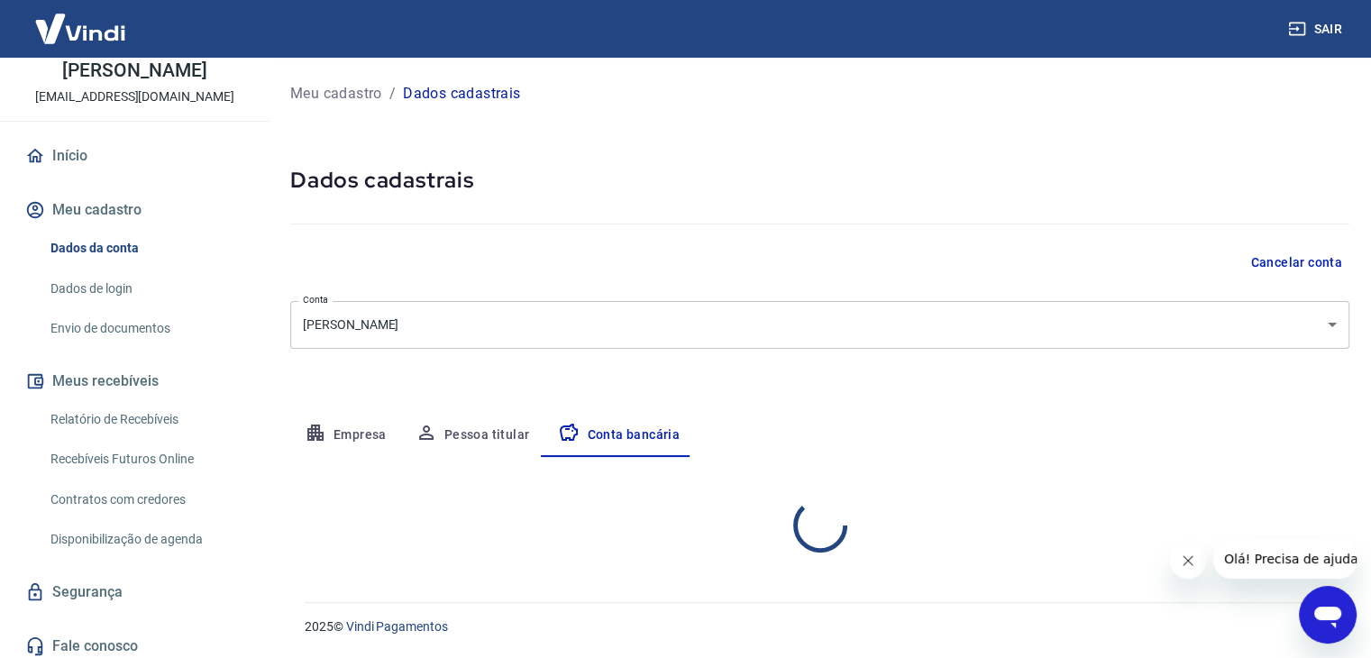
scroll to position [0, 0]
select select "1"
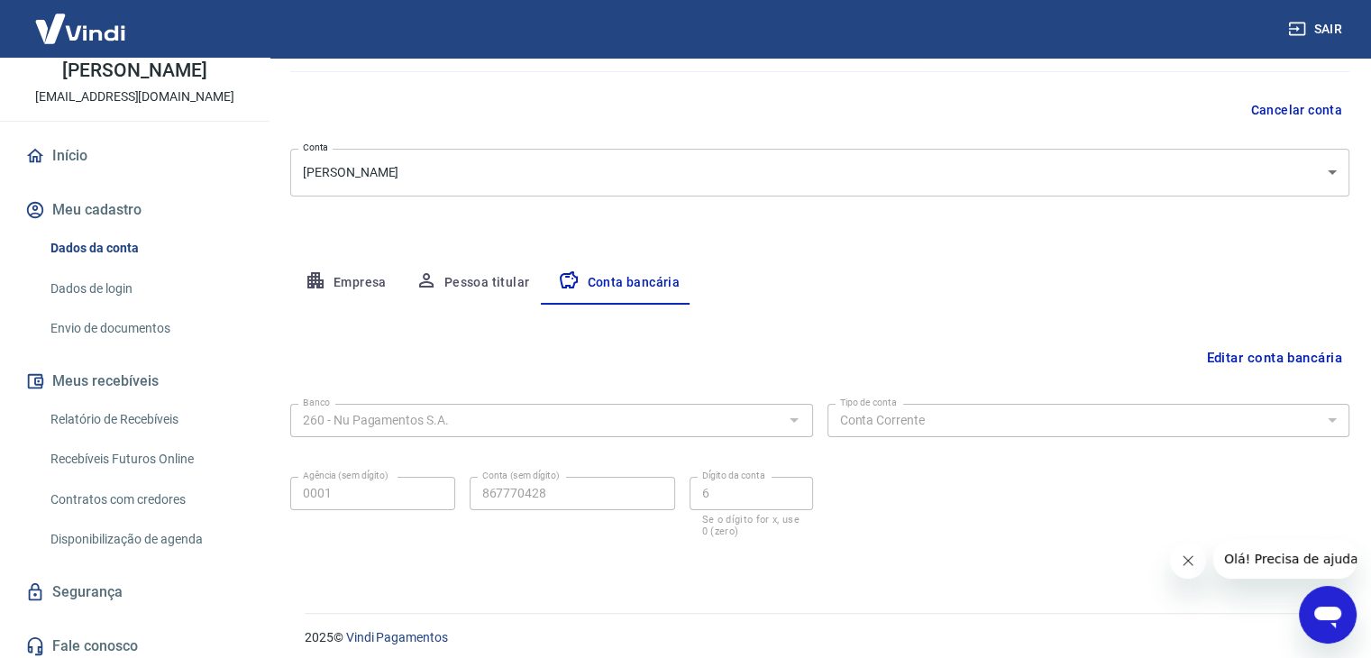
scroll to position [162, 0]
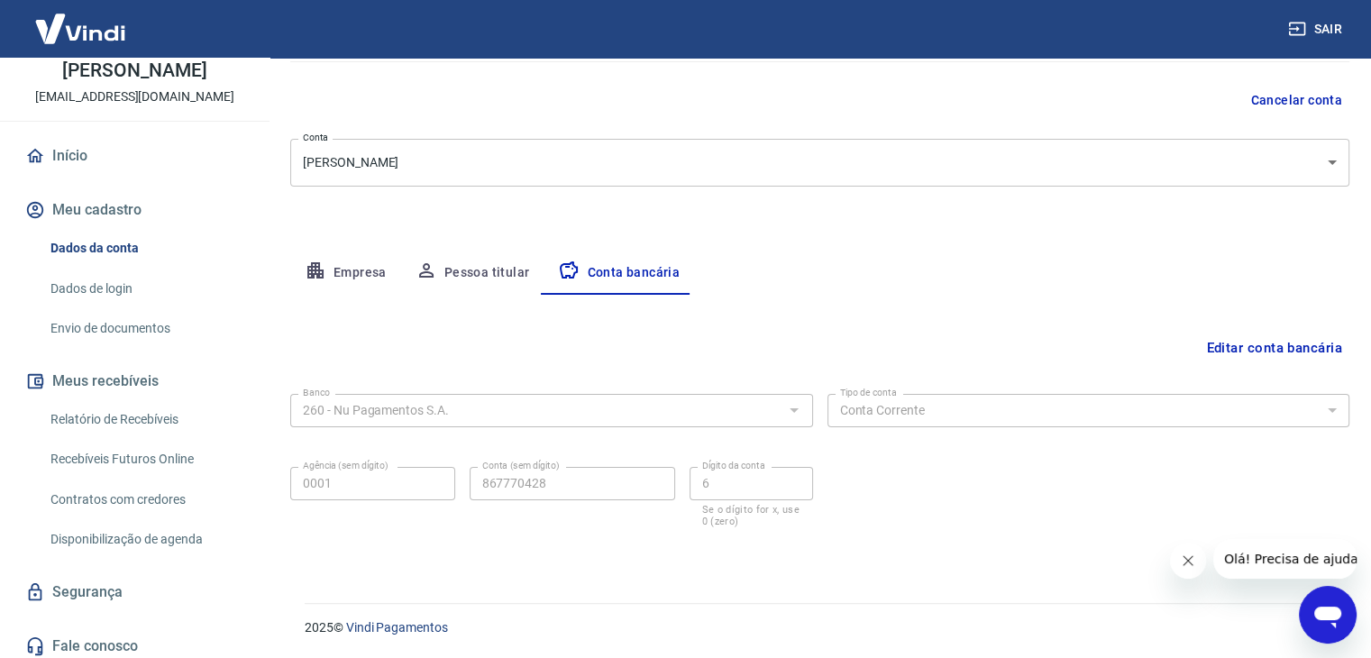
click at [1035, 590] on div "2025 © Vindi Pagamentos" at bounding box center [816, 620] width 1066 height 78
click at [114, 209] on button "Meu cadastro" at bounding box center [135, 210] width 226 height 40
